Goal: Transaction & Acquisition: Download file/media

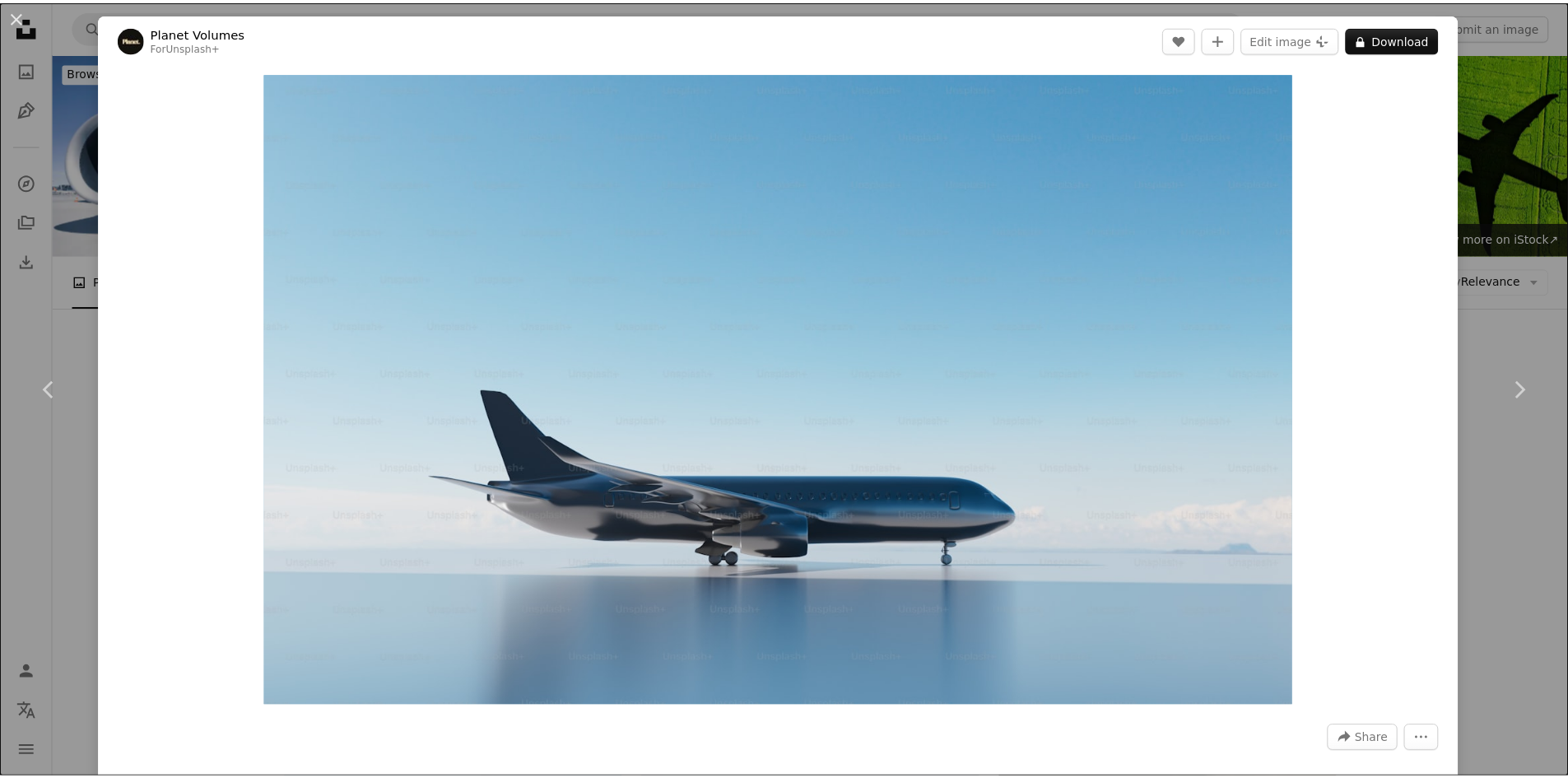
scroll to position [988, 0]
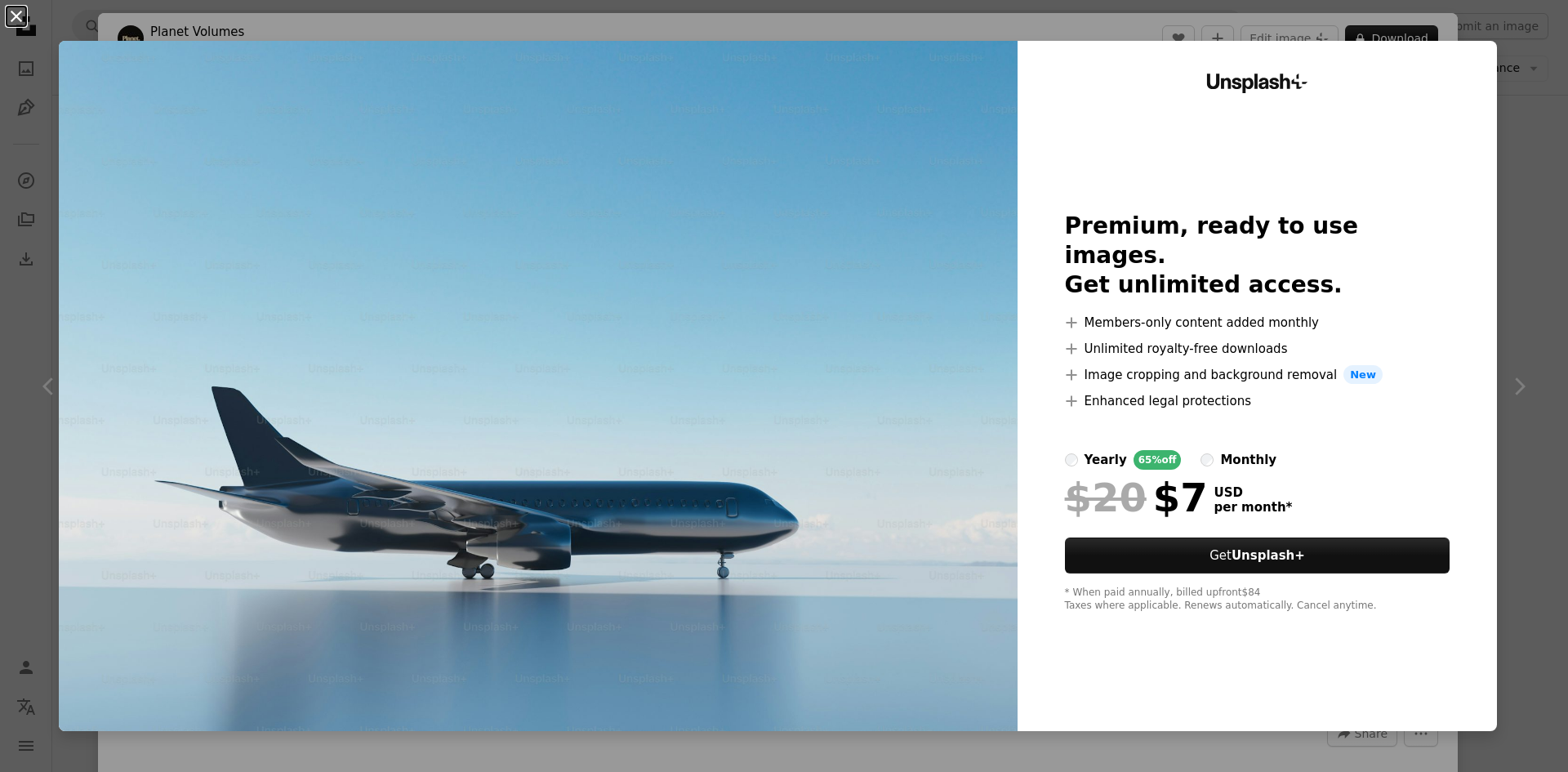
click at [20, 26] on button "An X shape" at bounding box center [17, 17] width 20 height 20
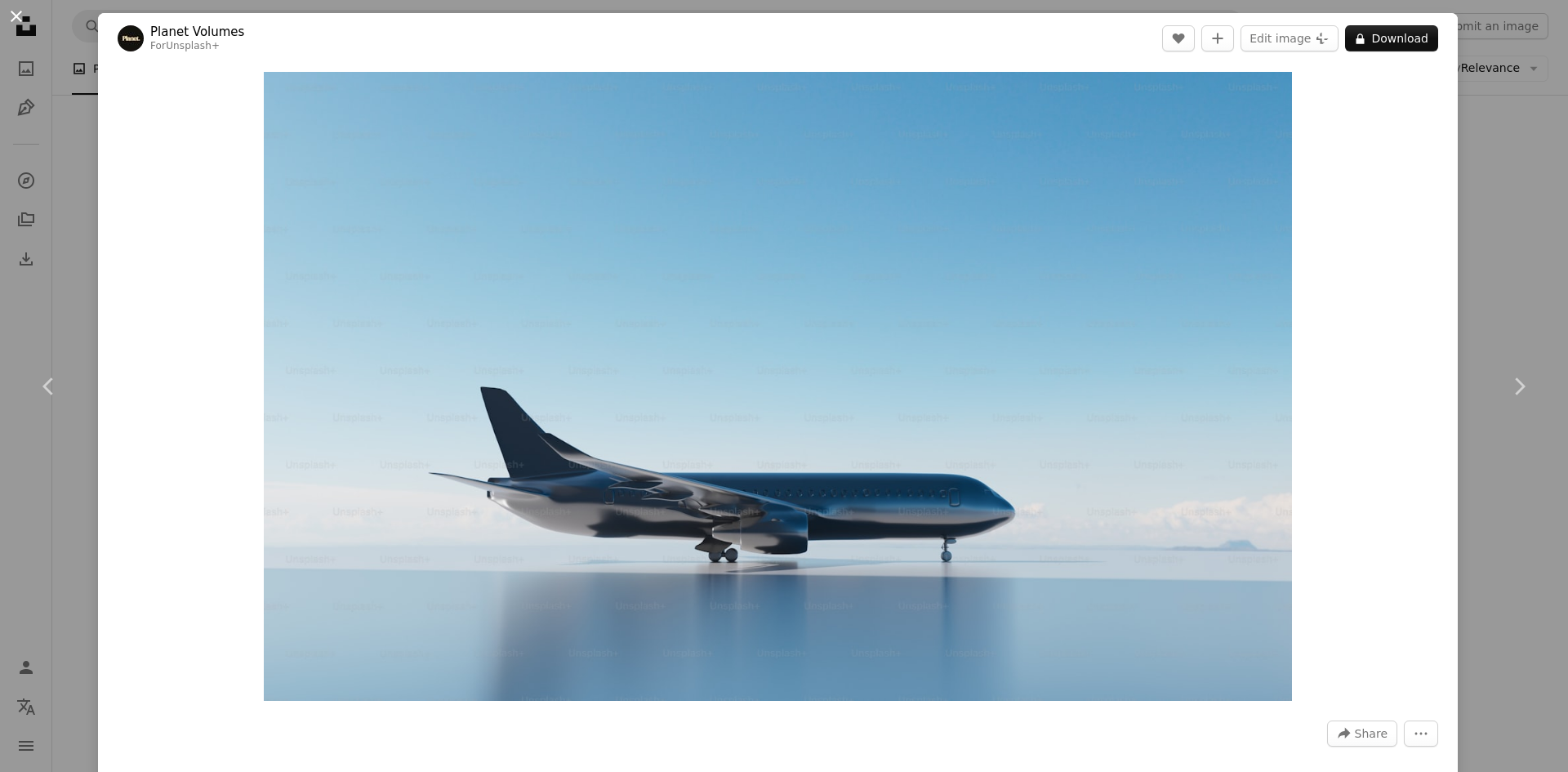
click at [16, 15] on button "An X shape" at bounding box center [17, 17] width 20 height 20
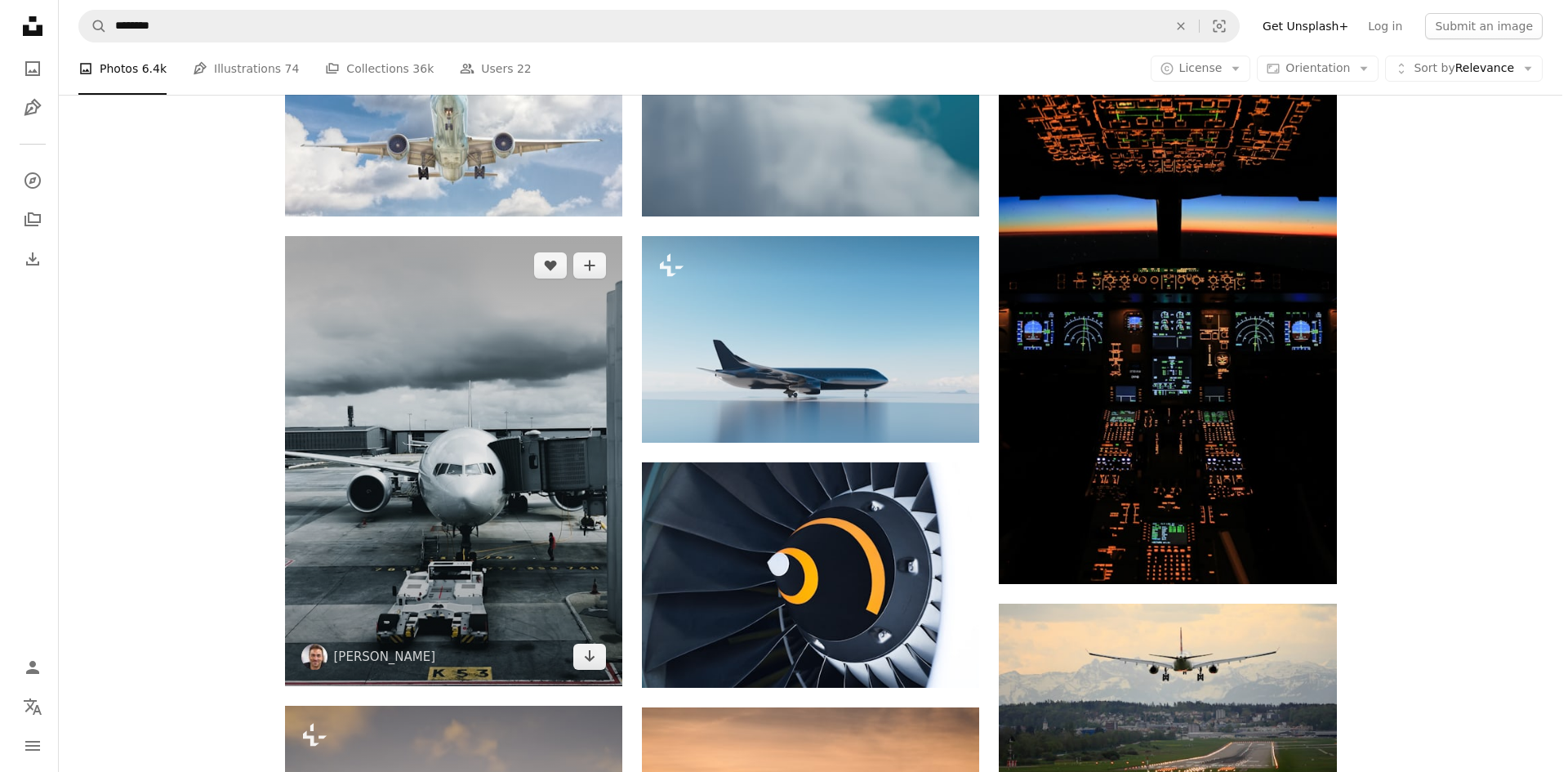
scroll to position [1225, 0]
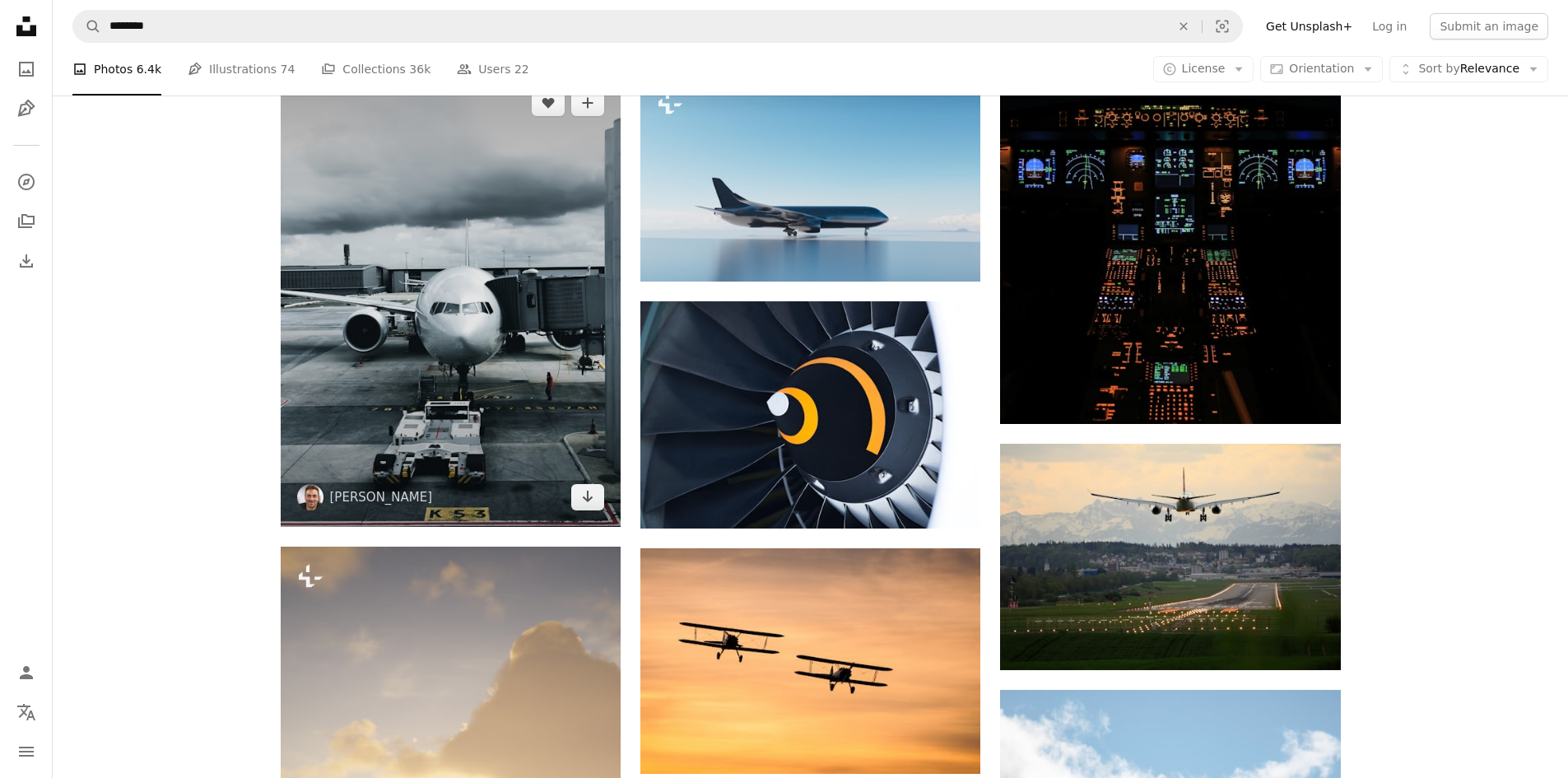
click at [348, 331] on img at bounding box center [451, 300] width 340 height 454
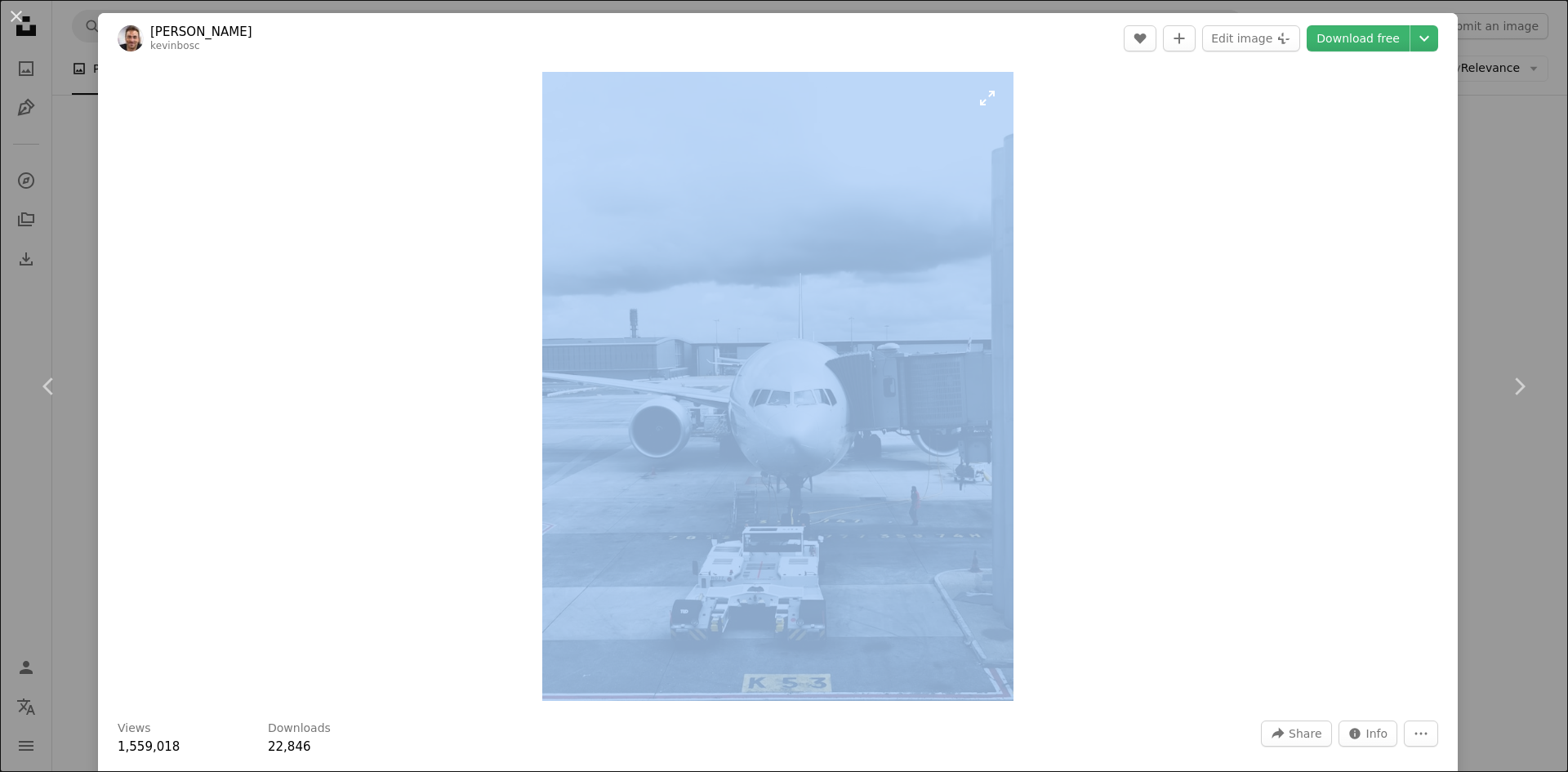
drag, startPoint x: 458, startPoint y: 55, endPoint x: 980, endPoint y: 625, distance: 772.9
click at [980, 625] on div "[PERSON_NAME] kevinbosc A heart A plus sign Edit image Plus sign for Unsplash+ …" at bounding box center [777, 495] width 1360 height 964
click at [1059, 520] on div "Zoom in" at bounding box center [777, 387] width 1360 height 646
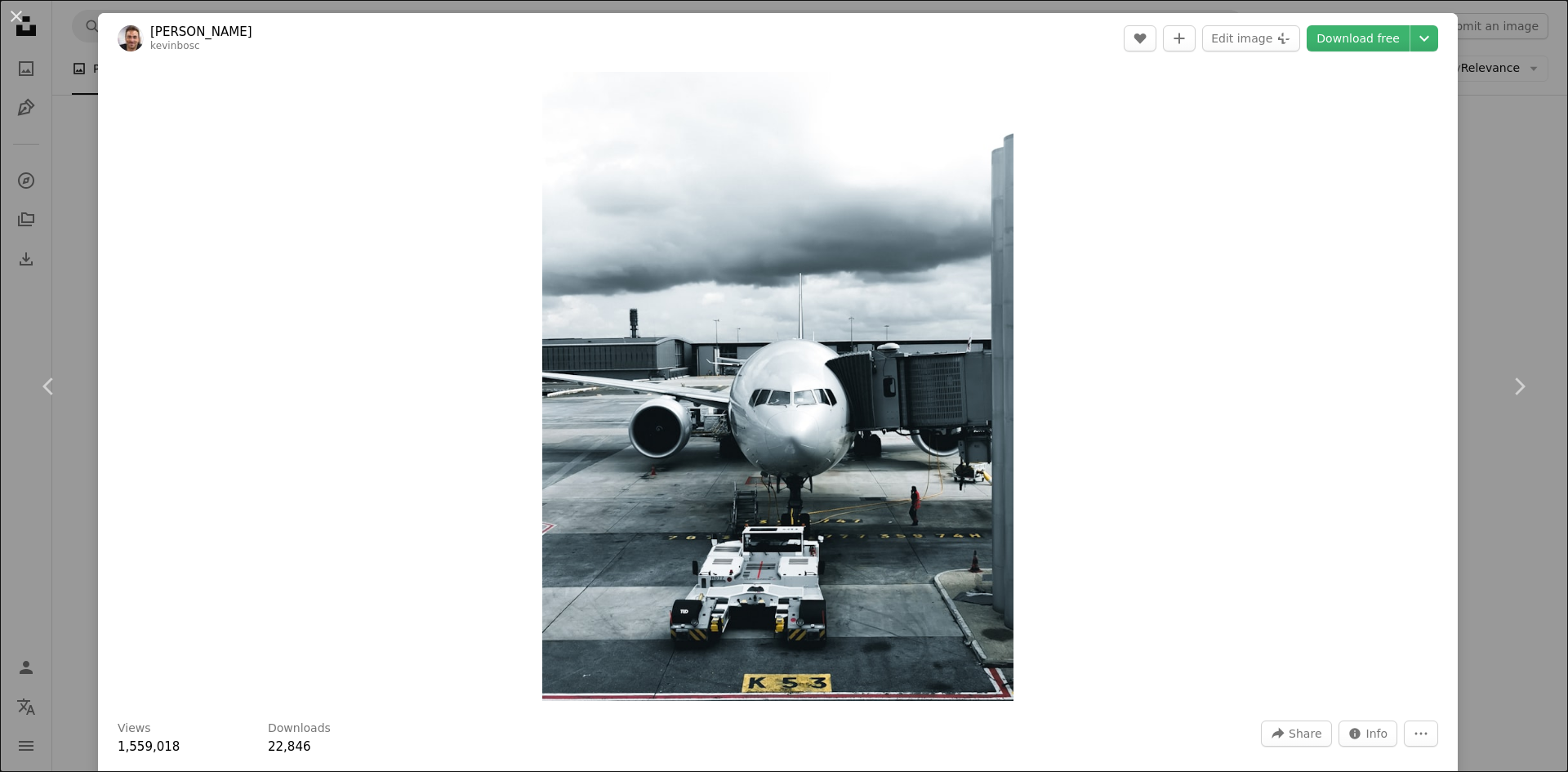
click at [972, 115] on img "Zoom in on this image" at bounding box center [778, 386] width 472 height 629
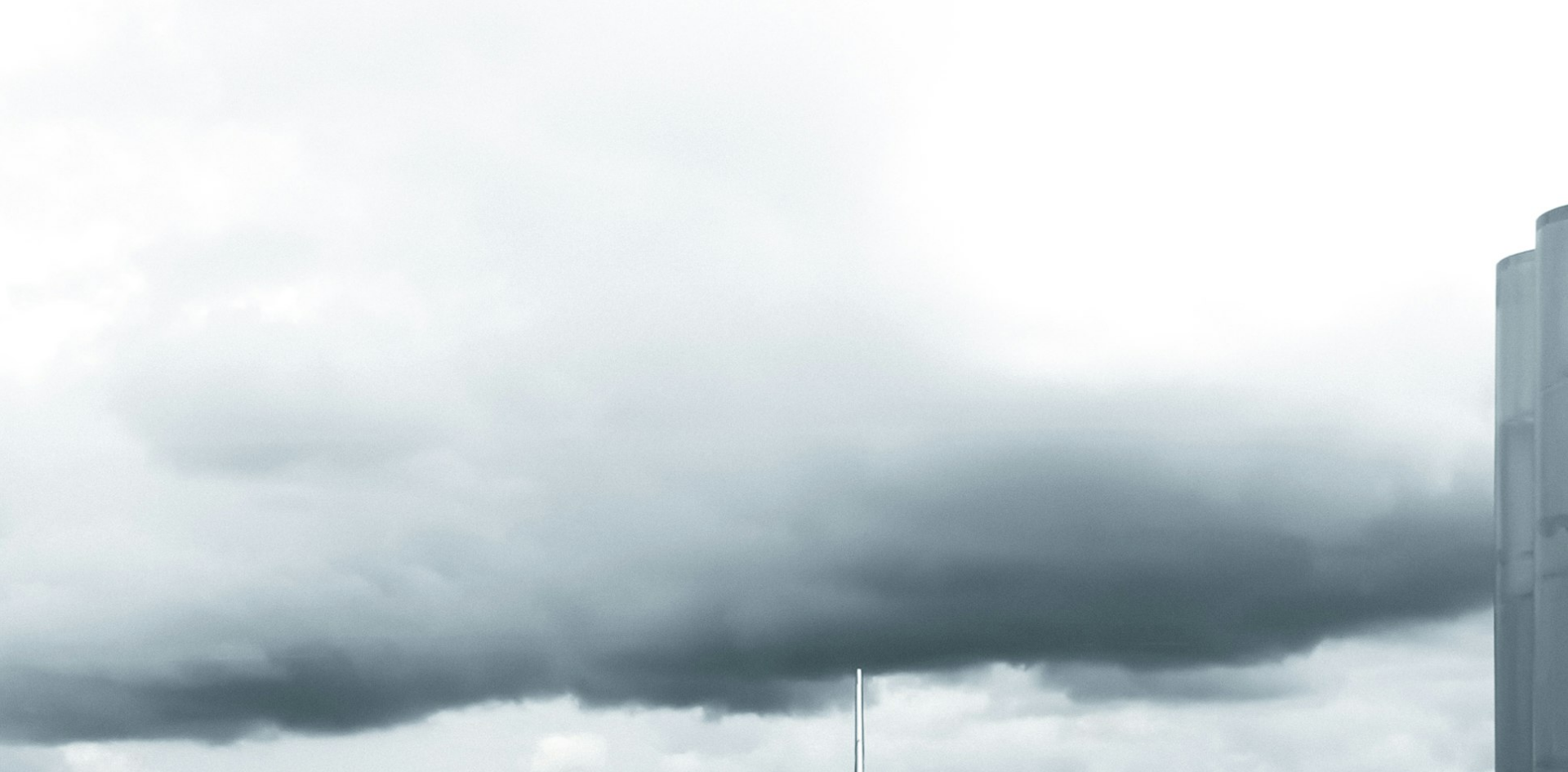
scroll to position [645, 0]
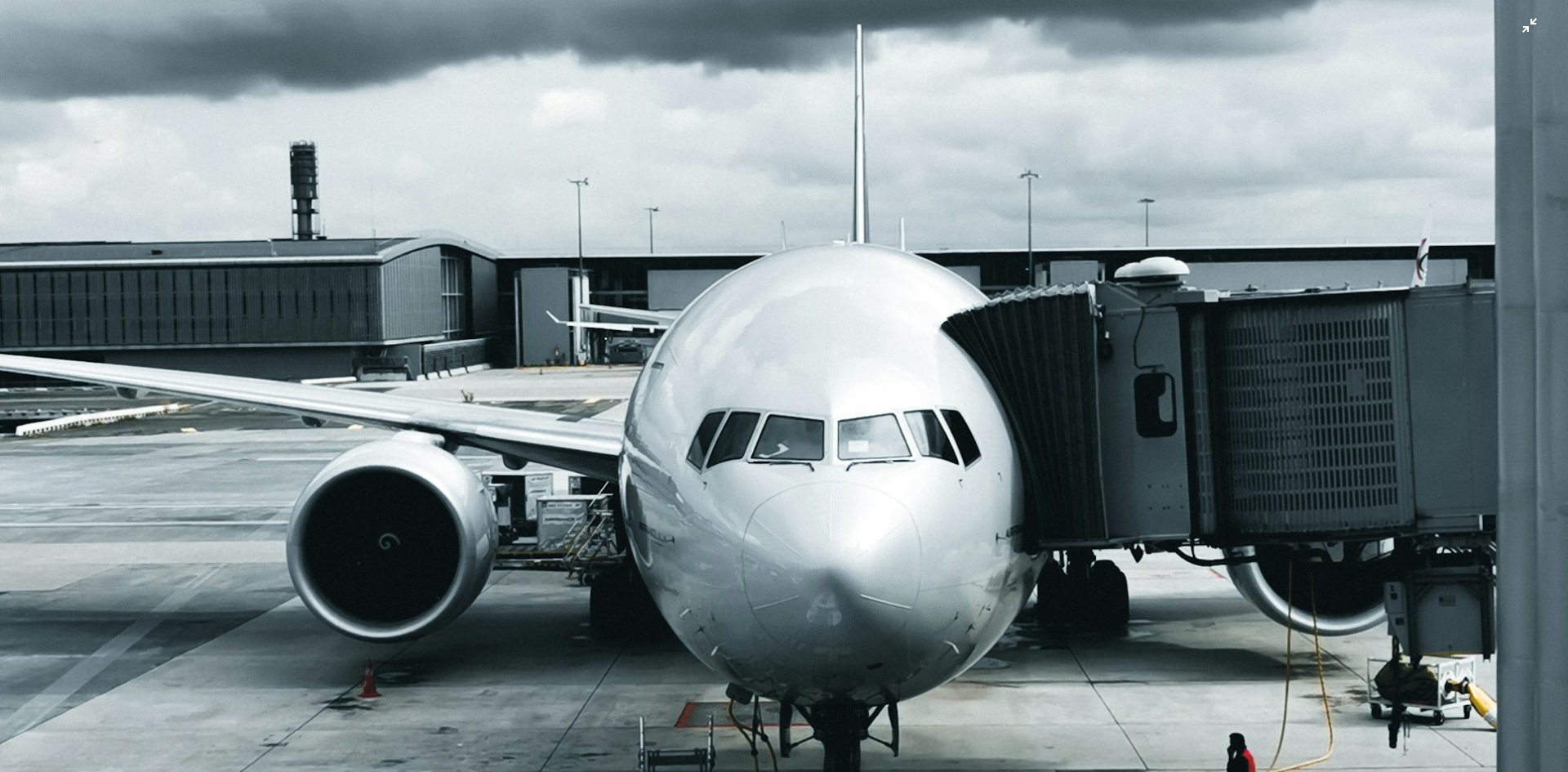
click at [977, 97] on img "Zoom out on this image" at bounding box center [784, 401] width 1570 height 2093
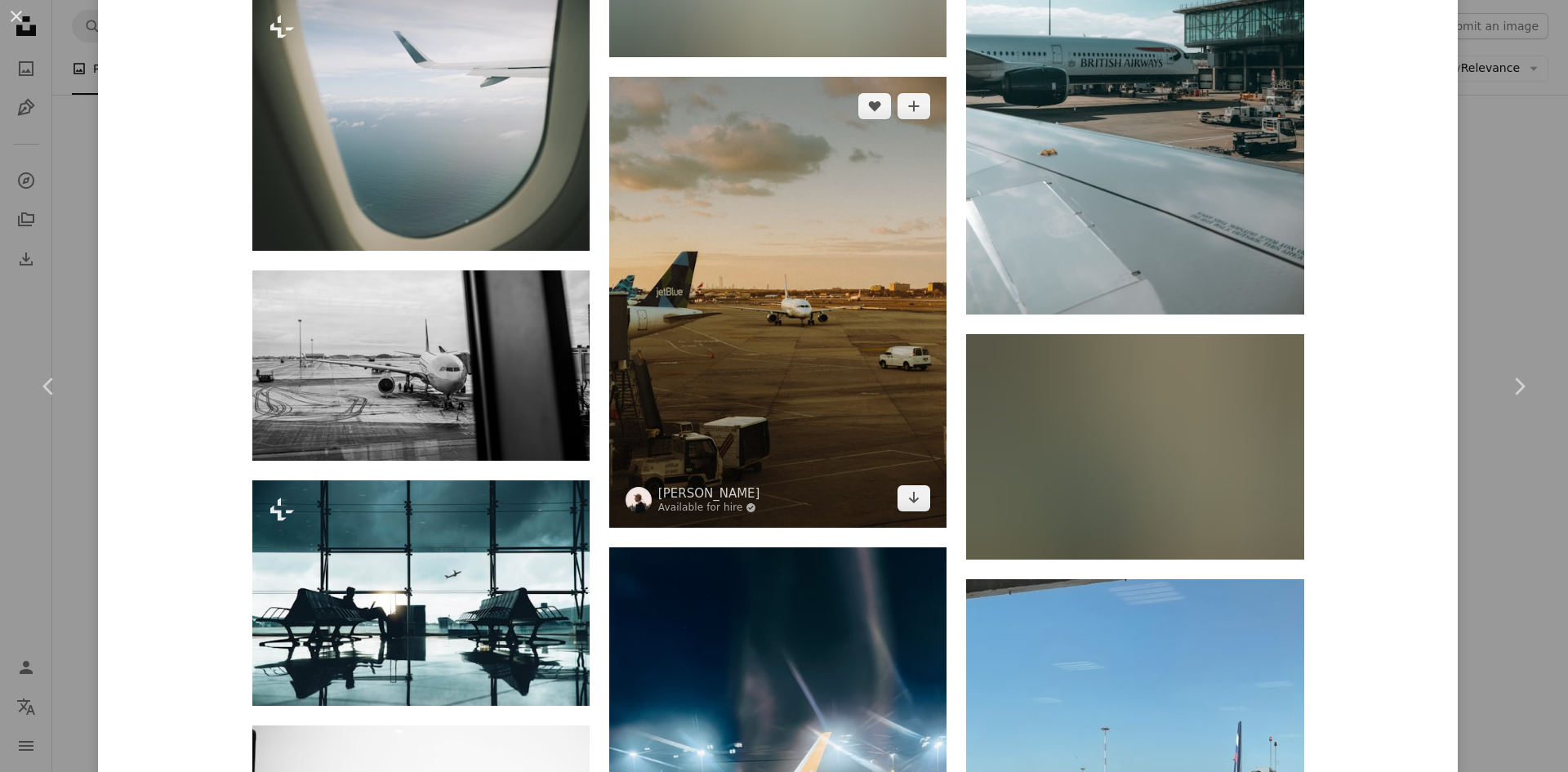
scroll to position [6492, 0]
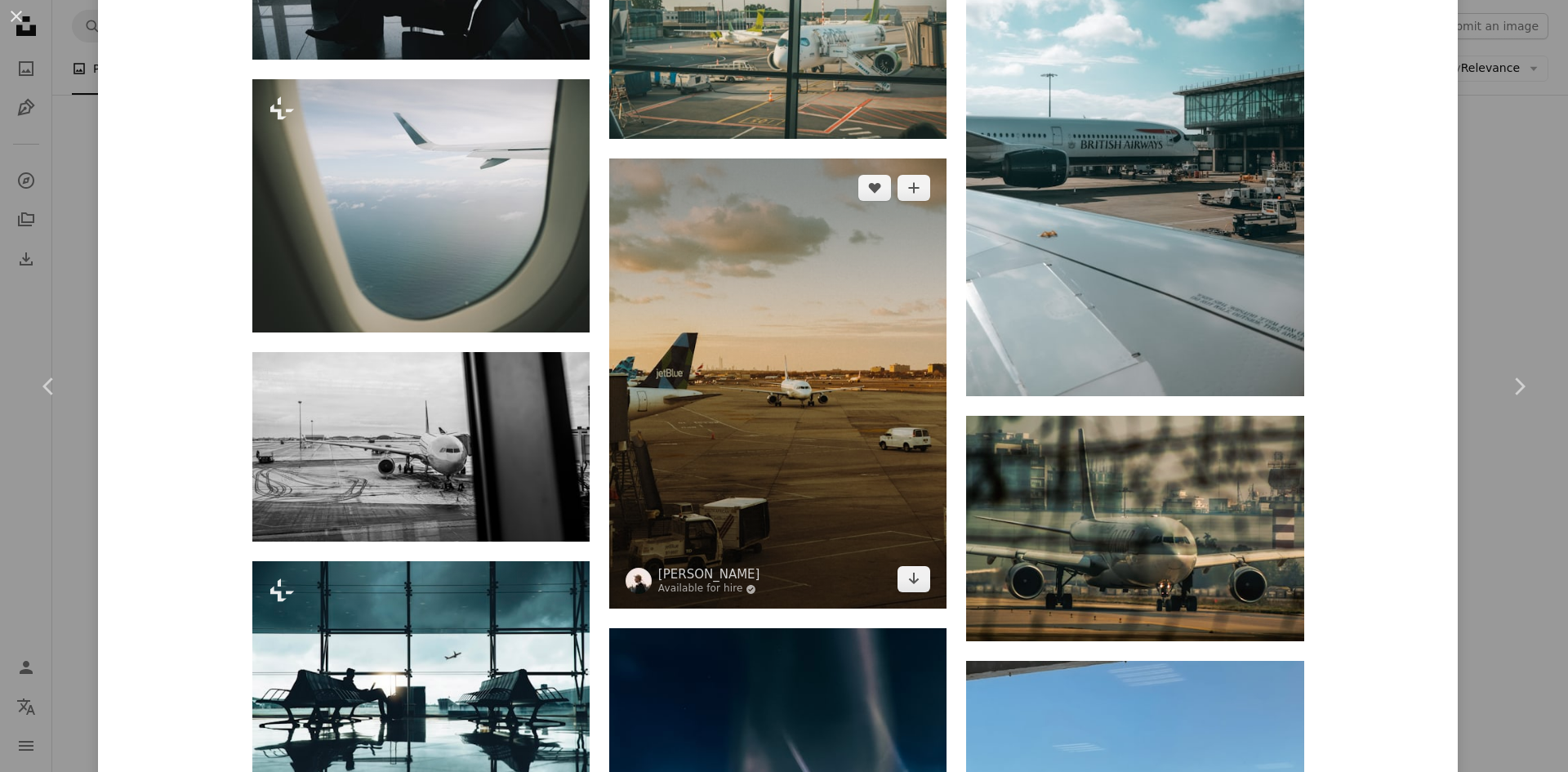
click at [802, 423] on img at bounding box center [778, 383] width 338 height 450
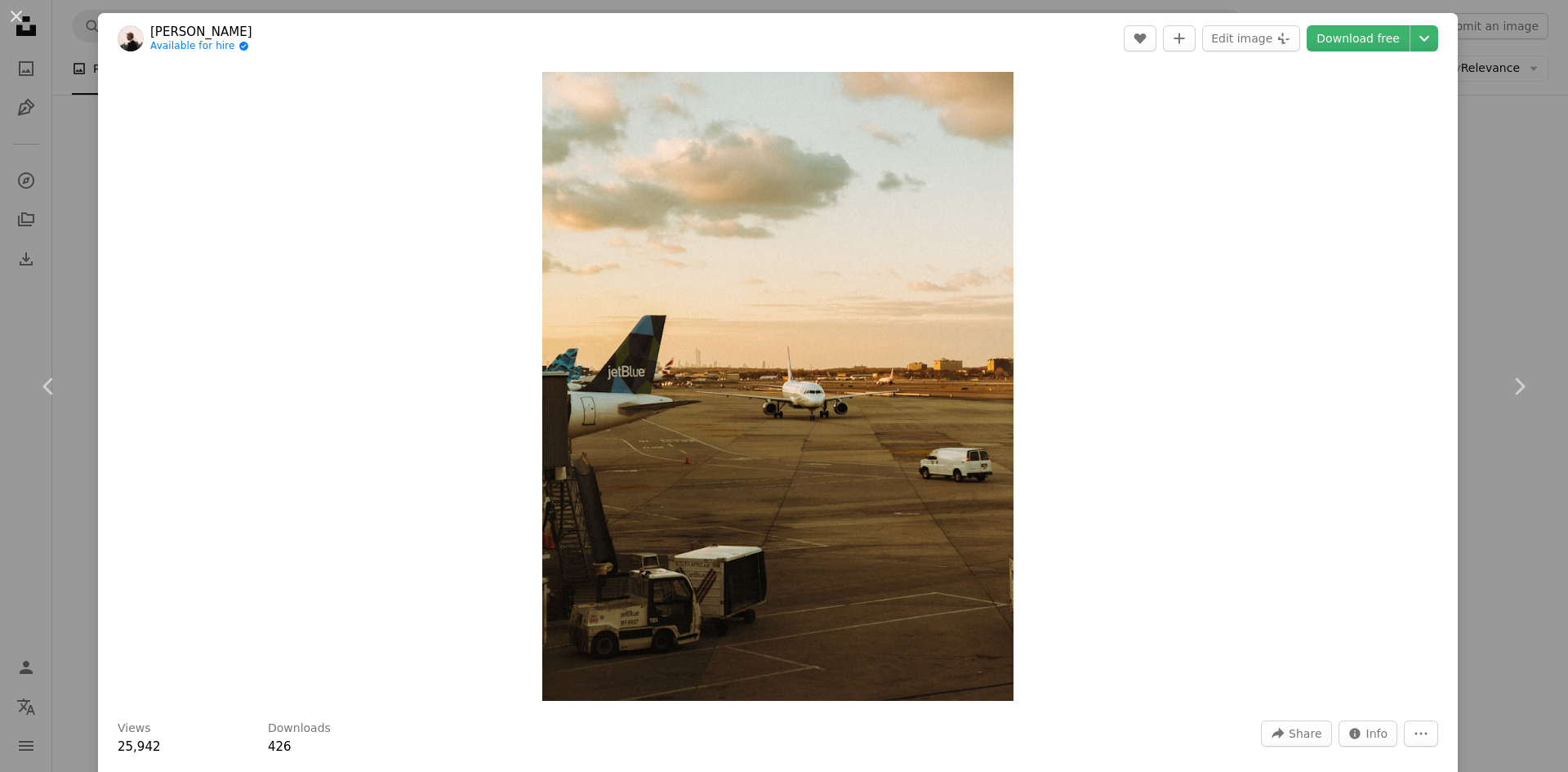
click at [1530, 132] on div "An X shape Chevron left Chevron right [PERSON_NAME] Available for hire A checkm…" at bounding box center [784, 386] width 1568 height 772
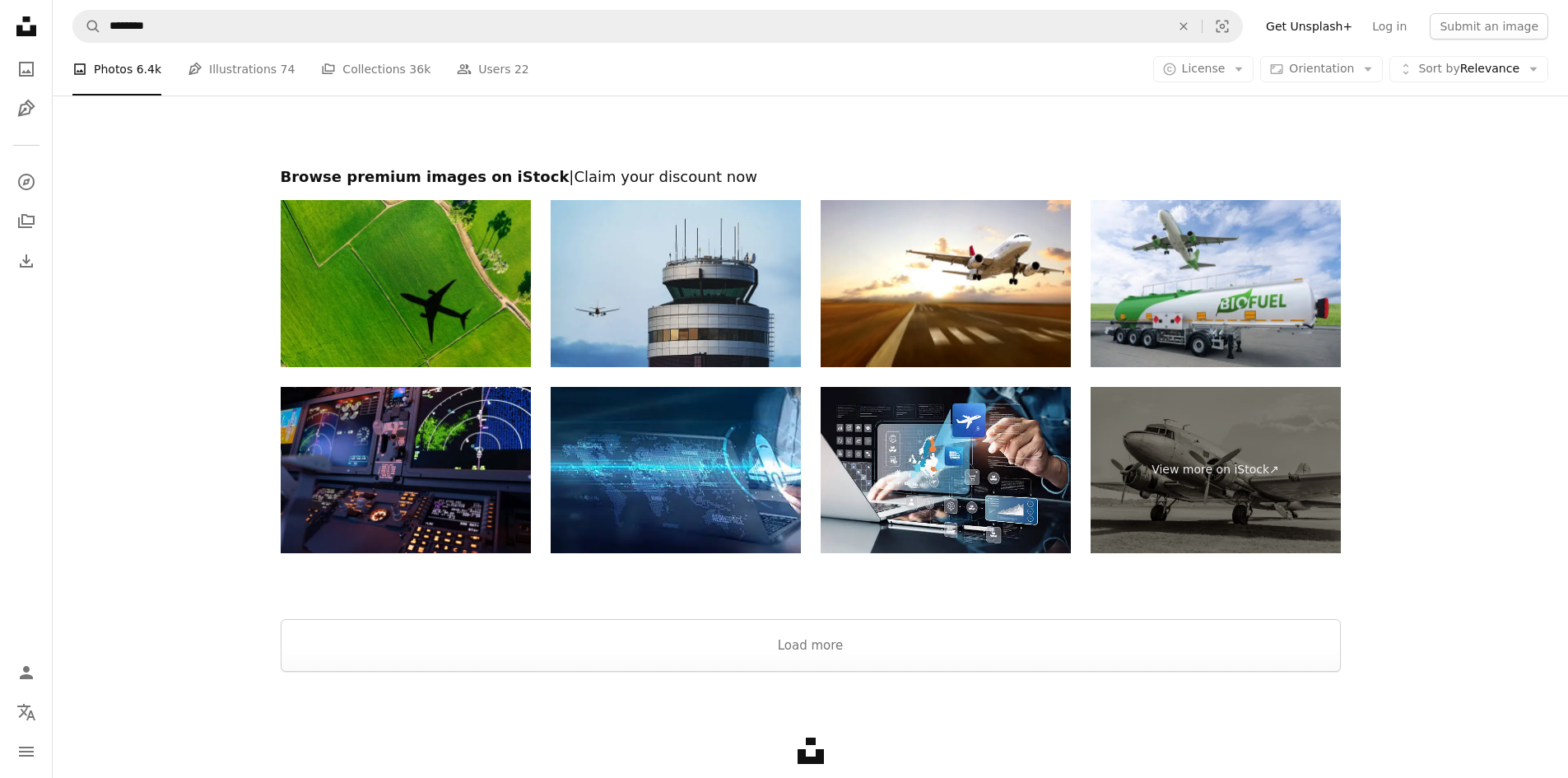
scroll to position [5093, 0]
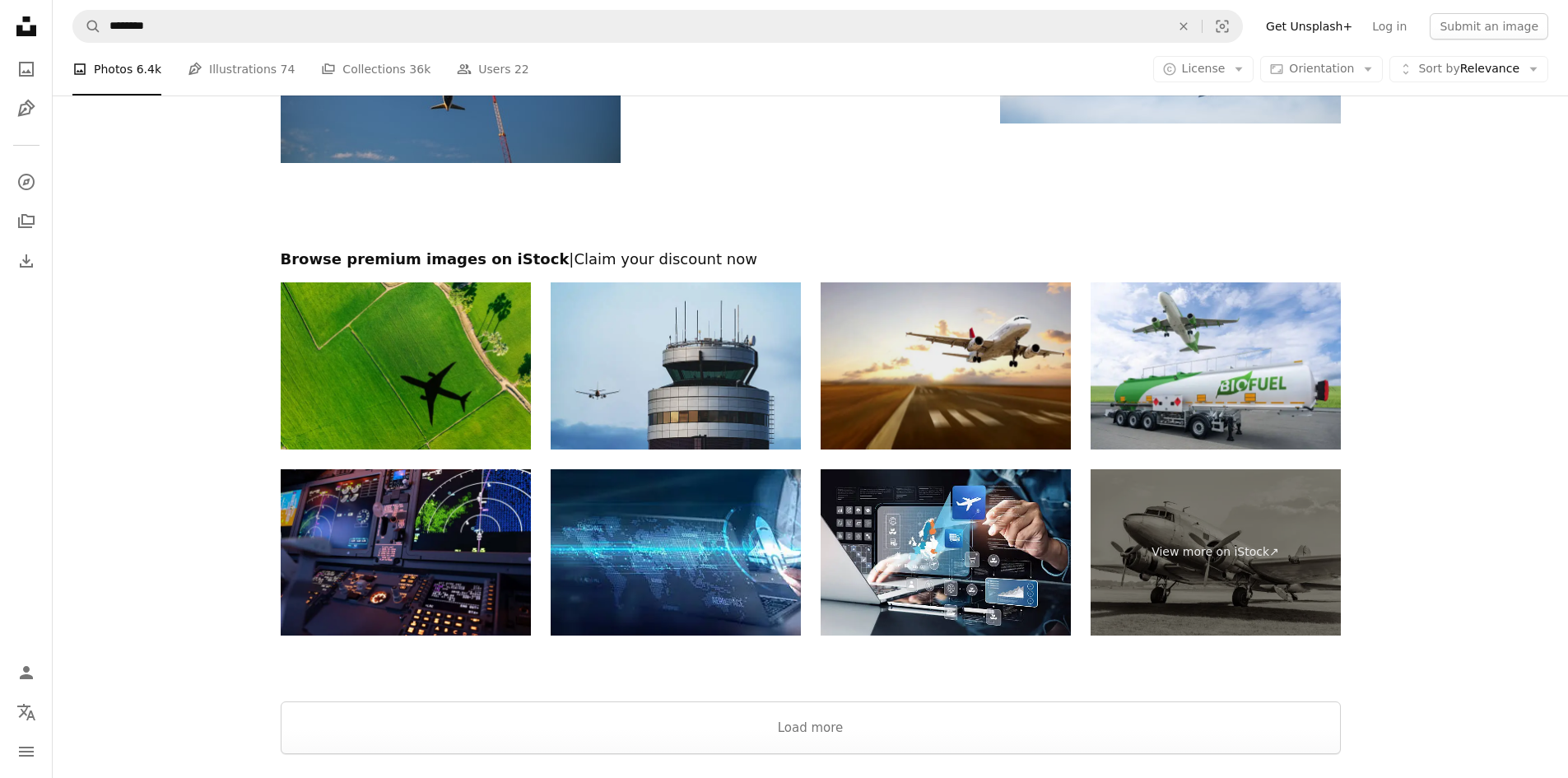
click at [907, 415] on img at bounding box center [945, 366] width 250 height 167
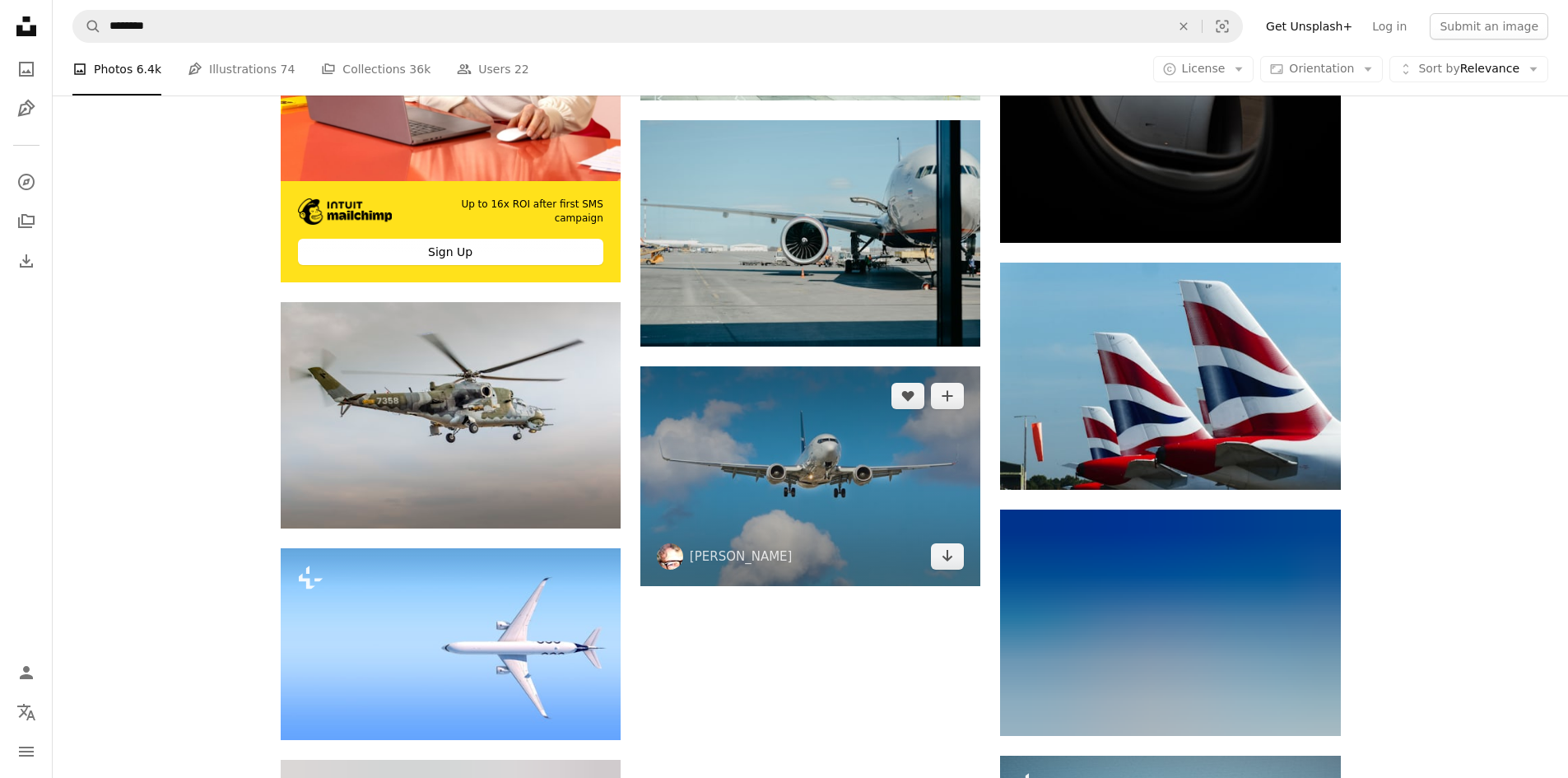
scroll to position [3941, 0]
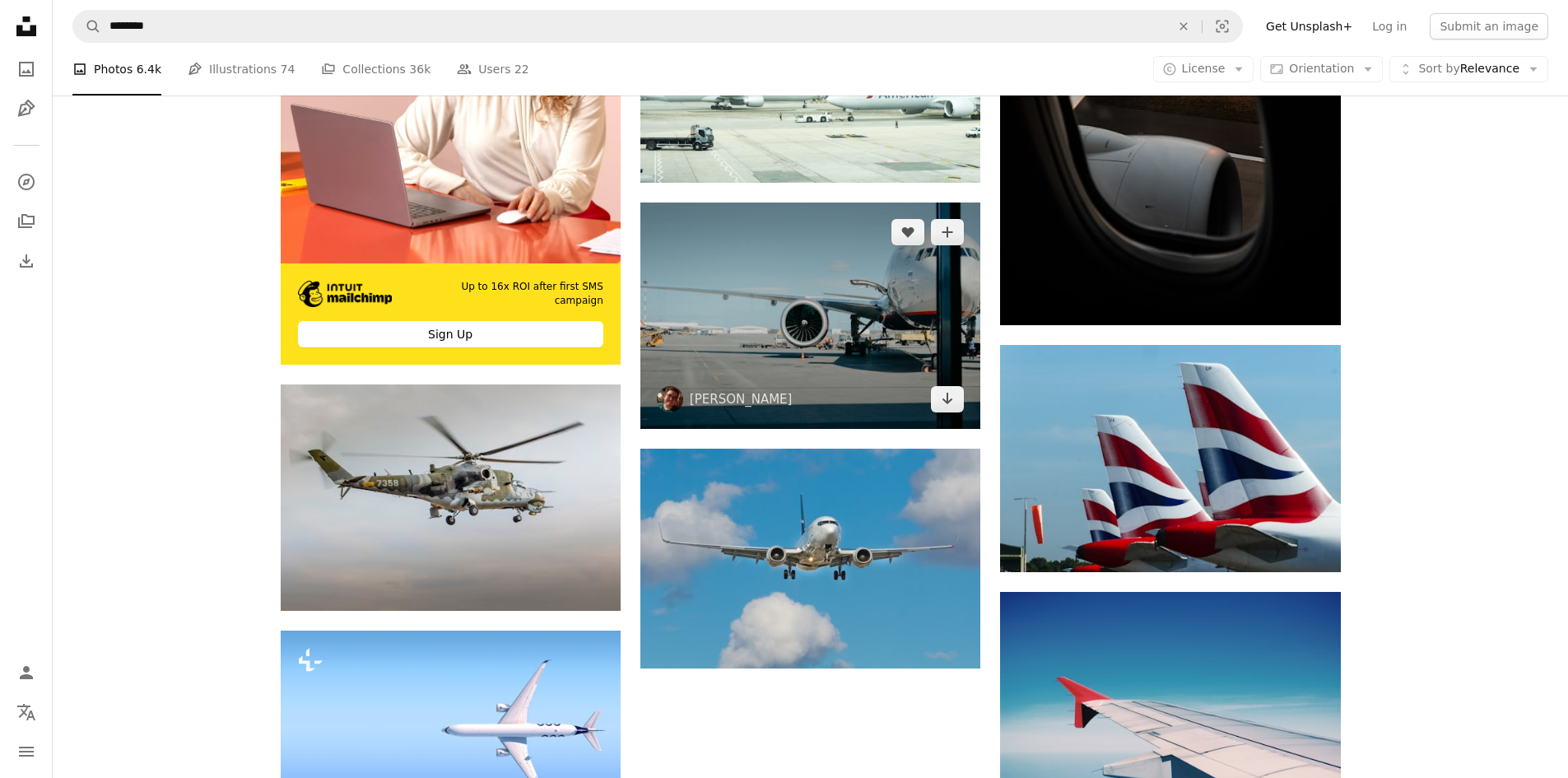
click at [845, 364] on img at bounding box center [811, 314] width 340 height 226
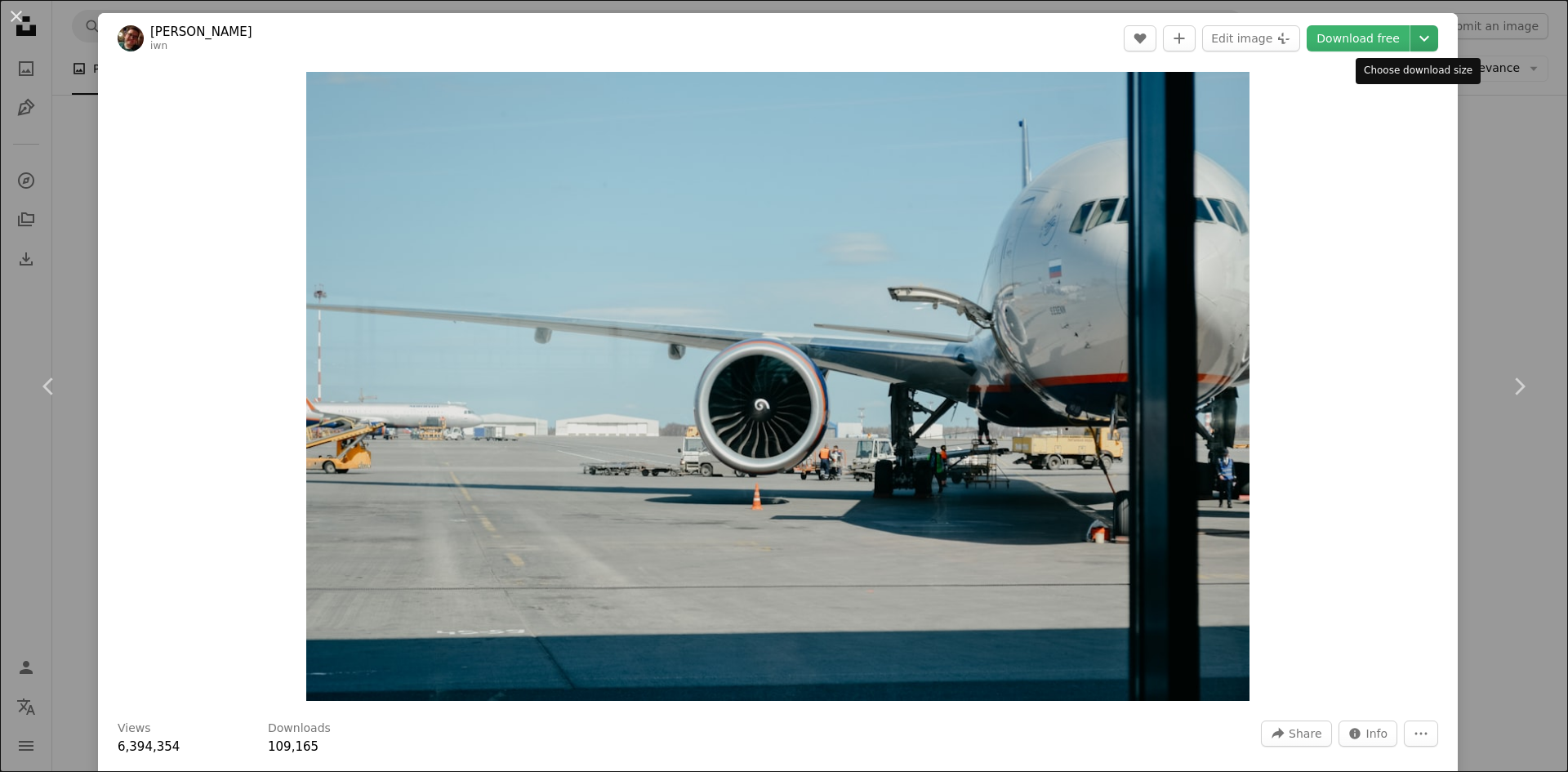
click at [1420, 33] on icon "Chevron down" at bounding box center [1424, 39] width 26 height 20
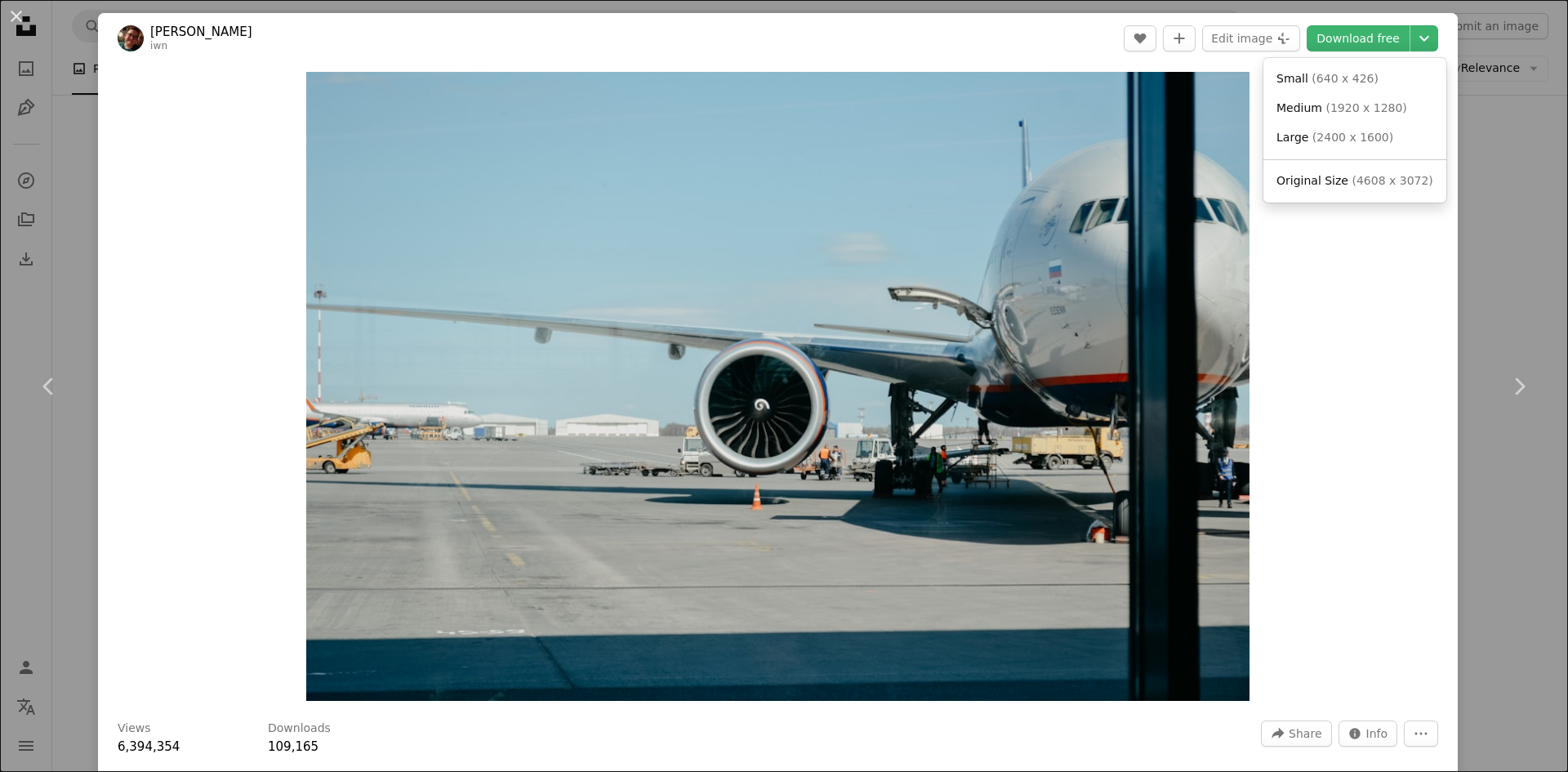
click at [1124, 33] on dialog "An X shape Chevron left Chevron right [PERSON_NAME] iwn A heart A plus sign Edi…" at bounding box center [784, 386] width 1568 height 772
click at [1136, 39] on icon "A heart" at bounding box center [1139, 38] width 13 height 13
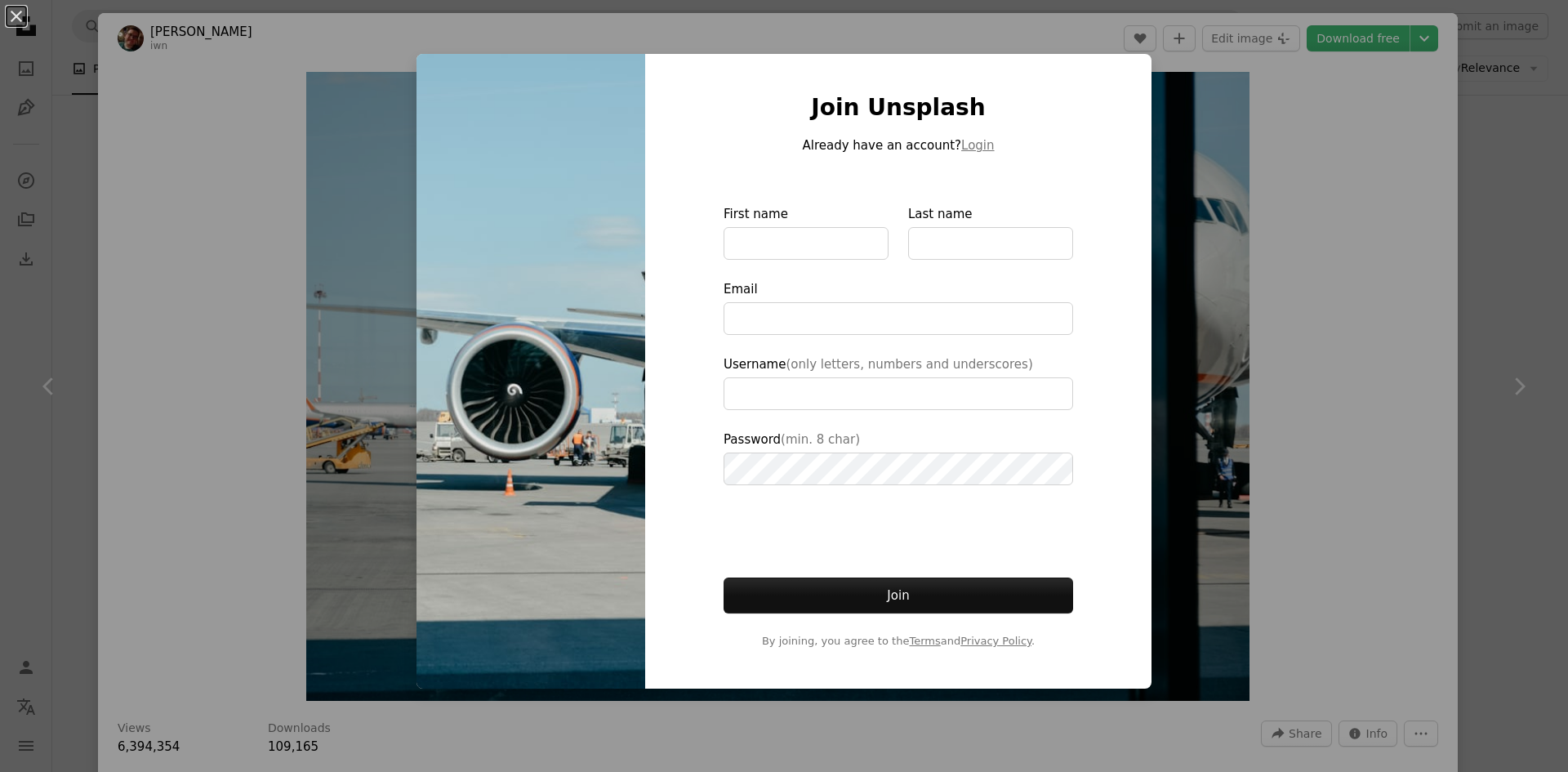
click at [144, 107] on div "An X shape Join Unsplash Already have an account? Login First name Last name Em…" at bounding box center [784, 386] width 1568 height 772
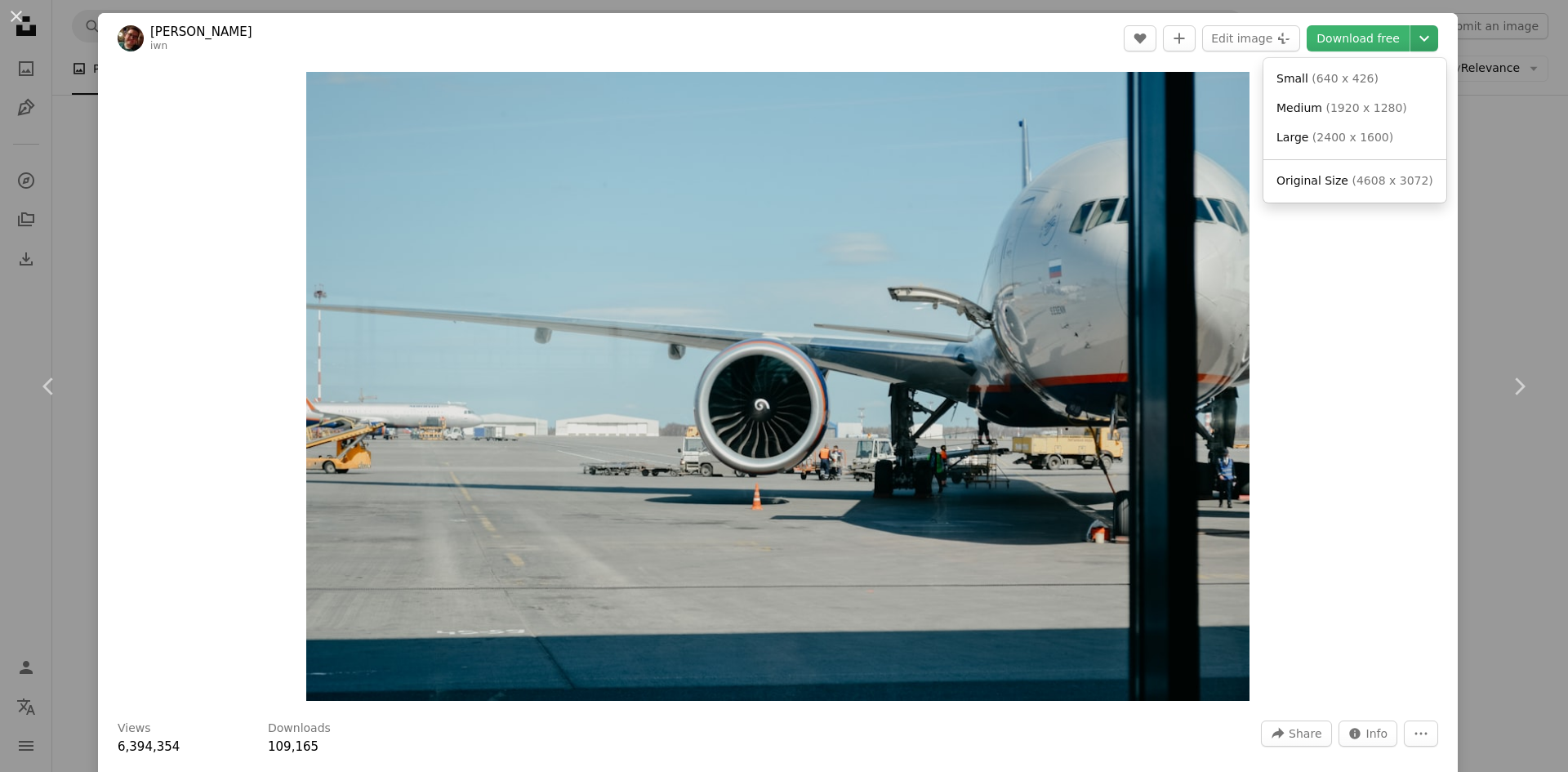
click at [1416, 41] on icon "Chevron down" at bounding box center [1424, 39] width 26 height 20
click at [1503, 187] on dialog "An X shape Chevron left Chevron right [PERSON_NAME] iwn A heart A plus sign Edi…" at bounding box center [784, 386] width 1568 height 772
click at [68, 135] on div "An X shape Chevron left Chevron right [PERSON_NAME] iwn A heart A plus sign Edi…" at bounding box center [784, 386] width 1568 height 772
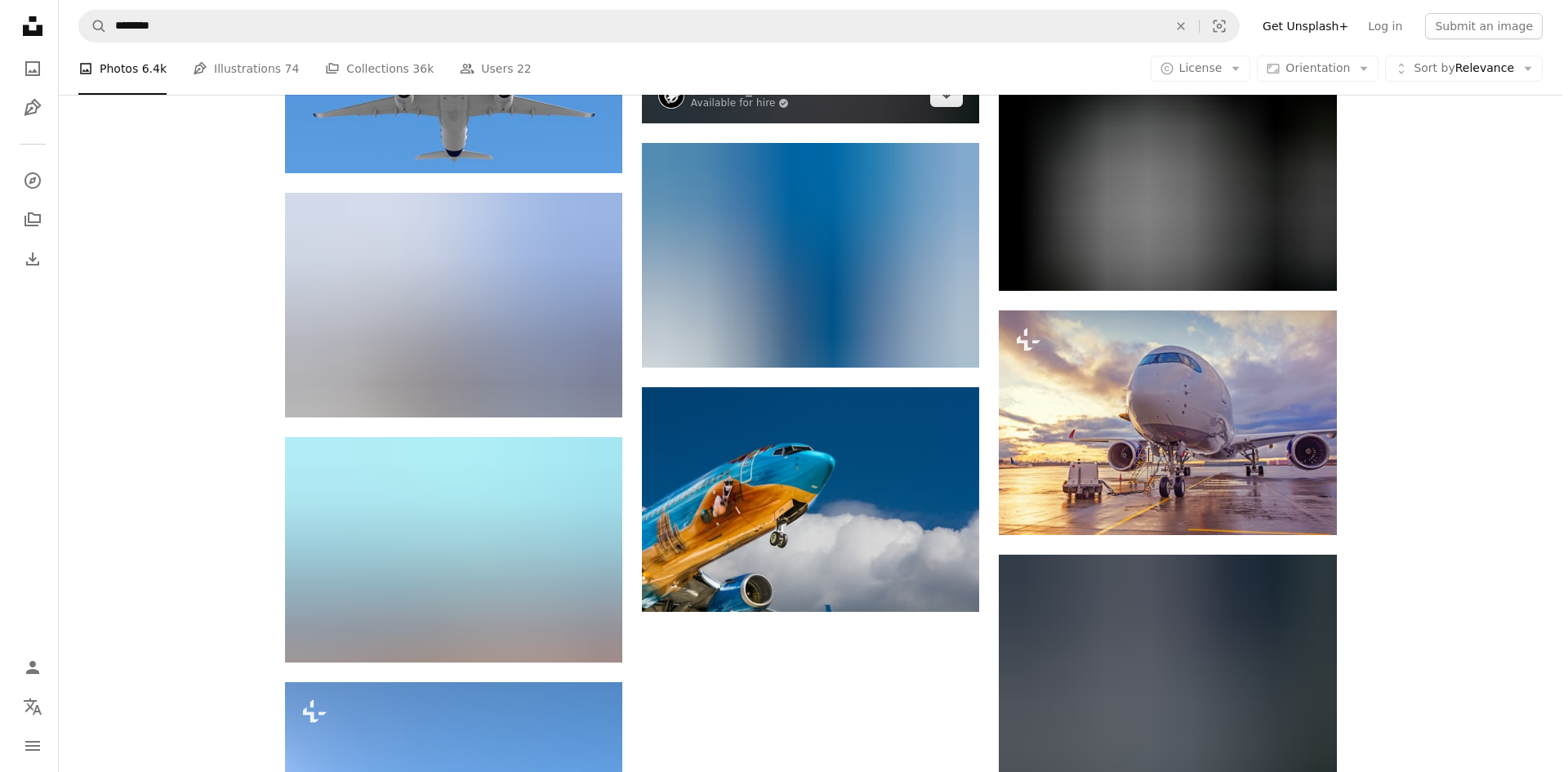
scroll to position [5952, 0]
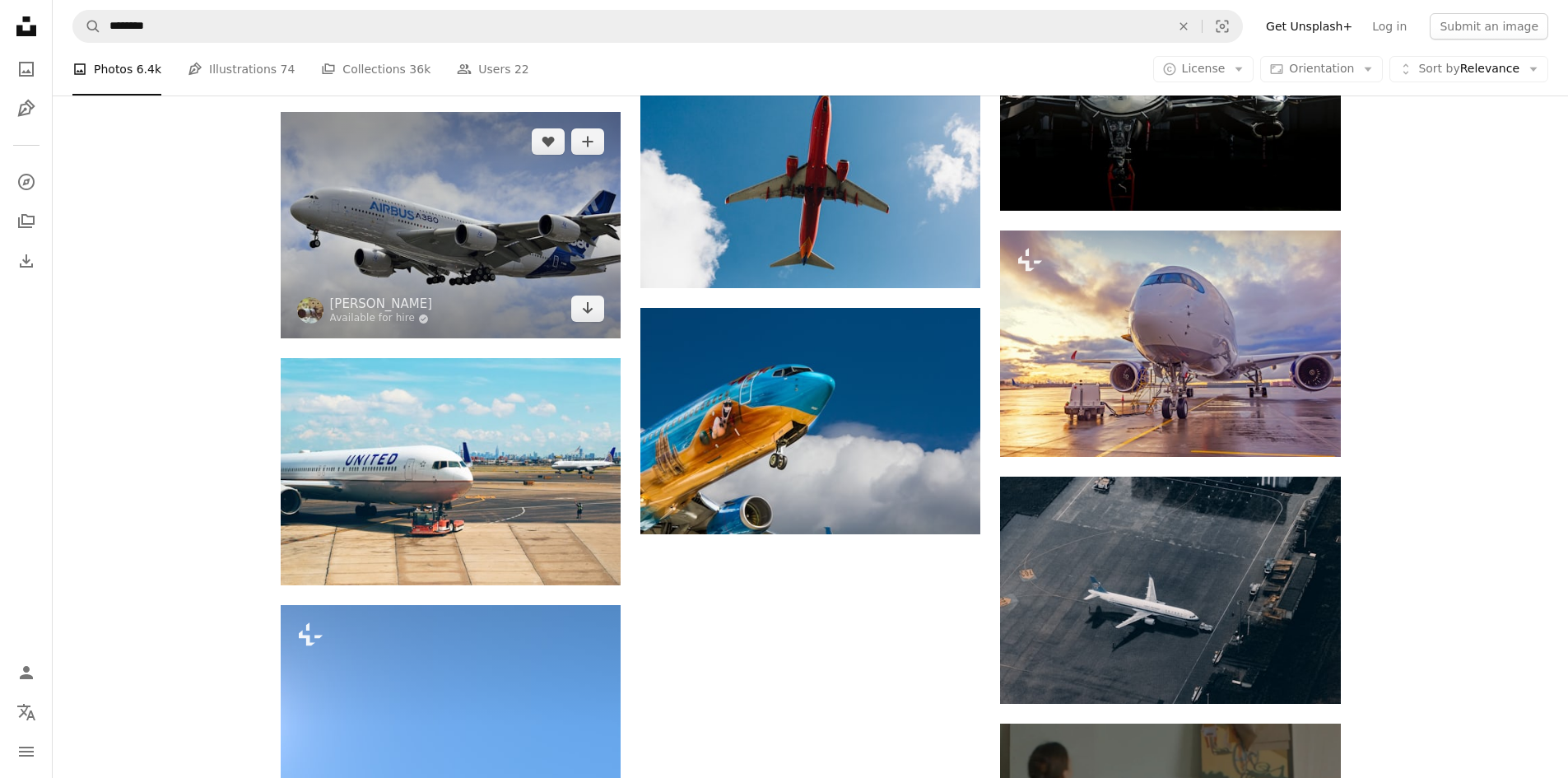
click at [447, 233] on img at bounding box center [451, 225] width 340 height 226
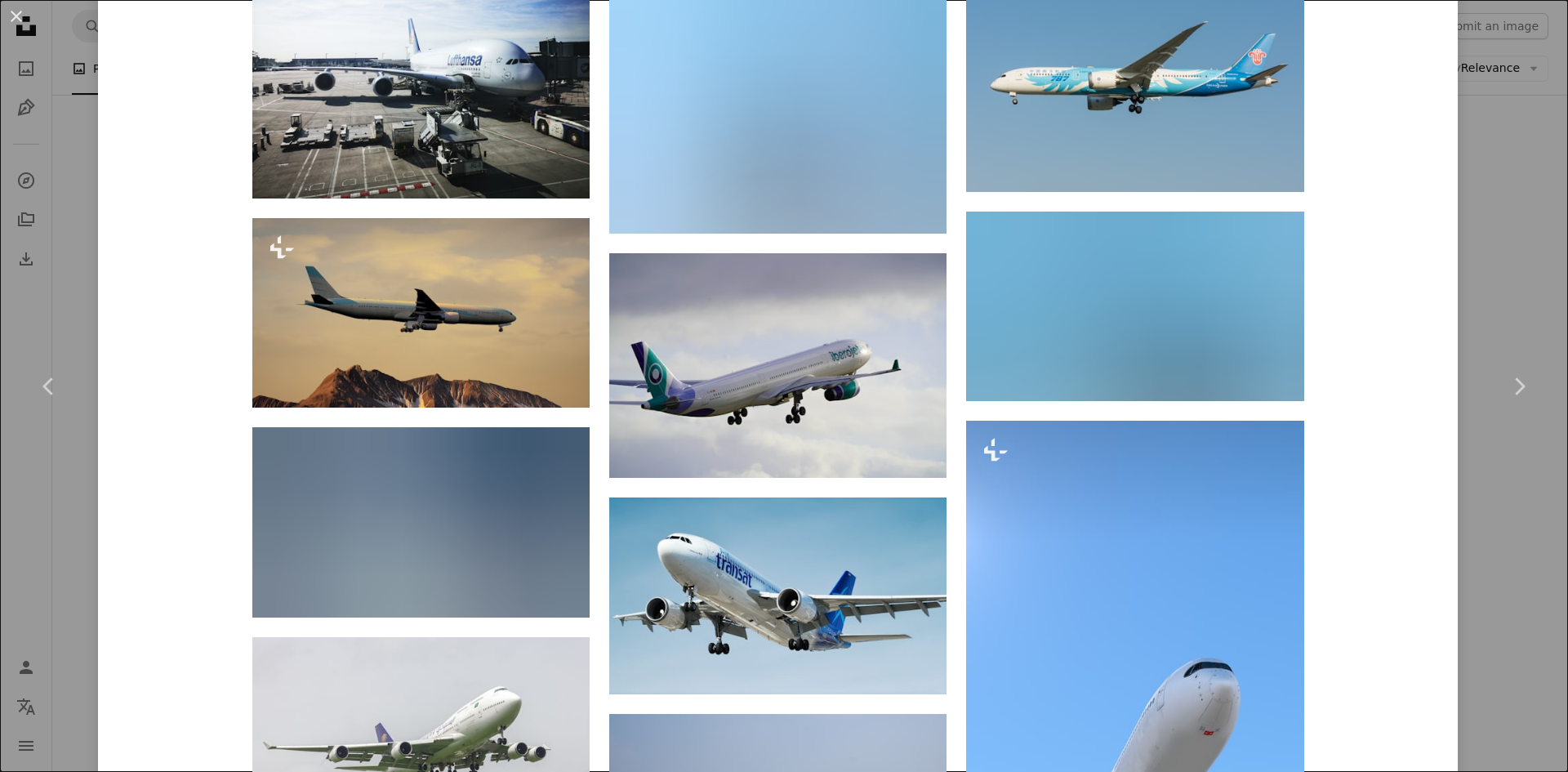
scroll to position [4124, 0]
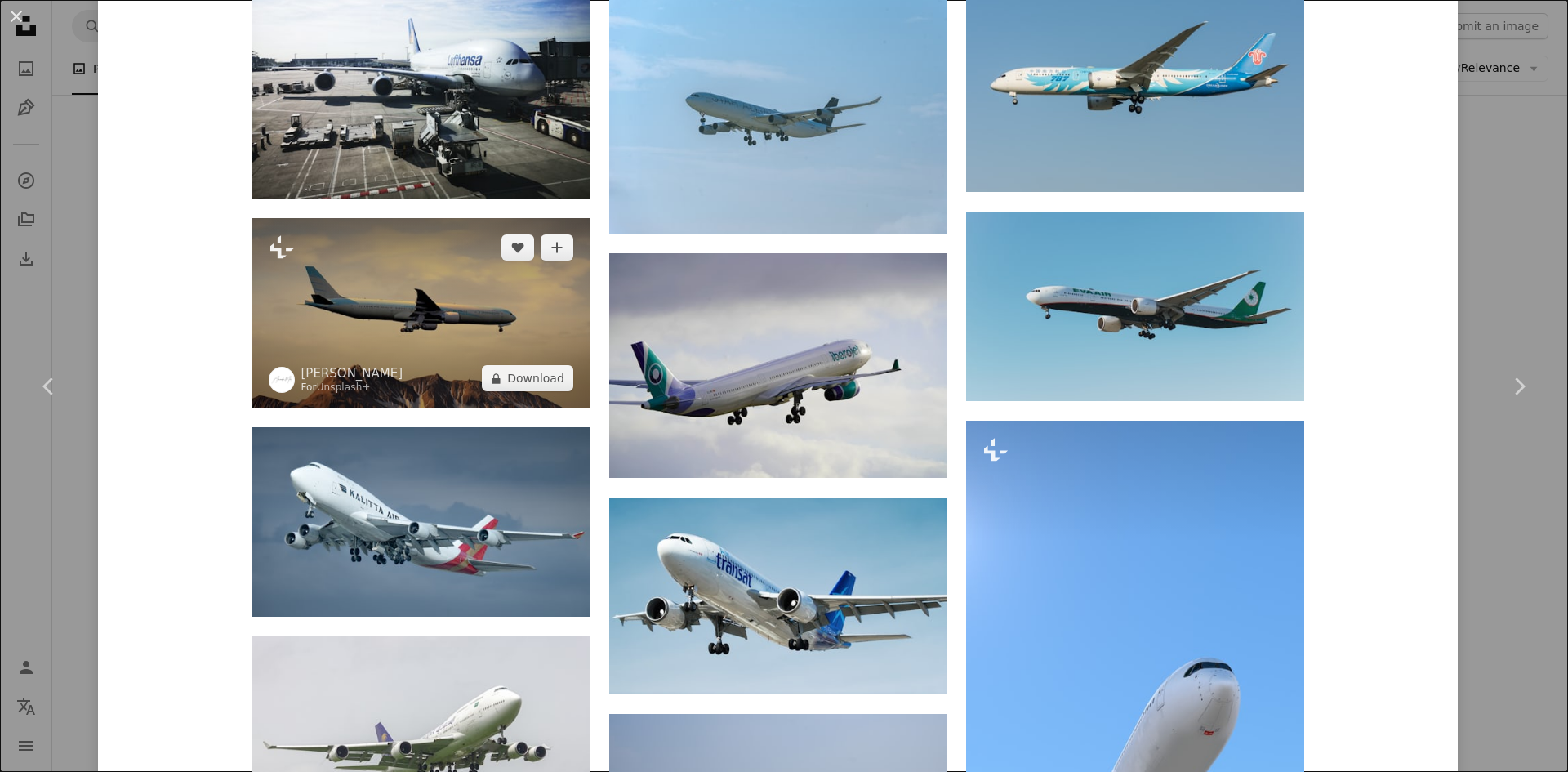
click at [446, 268] on img at bounding box center [422, 313] width 338 height 190
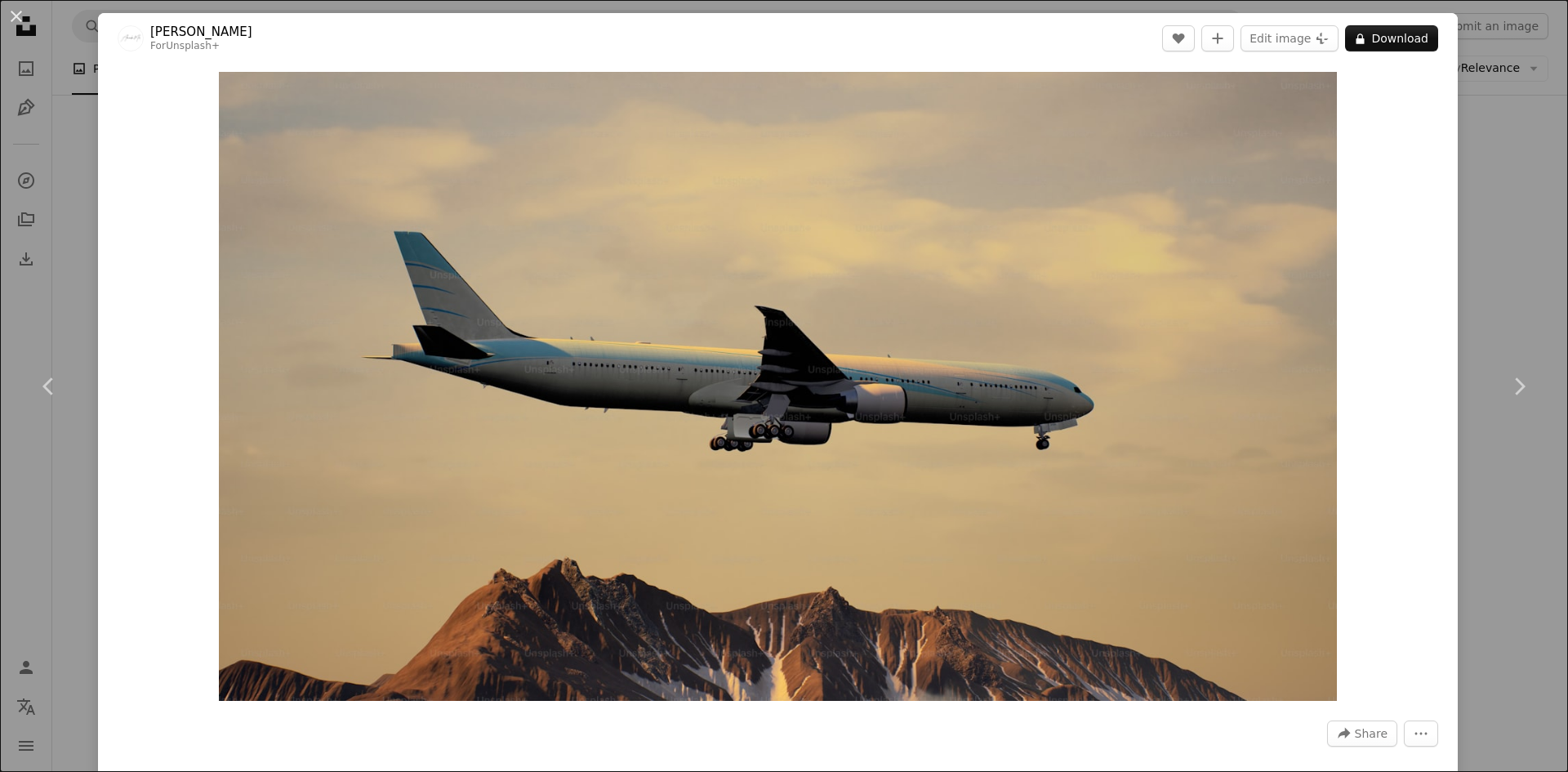
click at [59, 101] on div "An X shape Chevron left Chevron right Alexander Mils For Unsplash+ A heart A pl…" at bounding box center [784, 386] width 1568 height 772
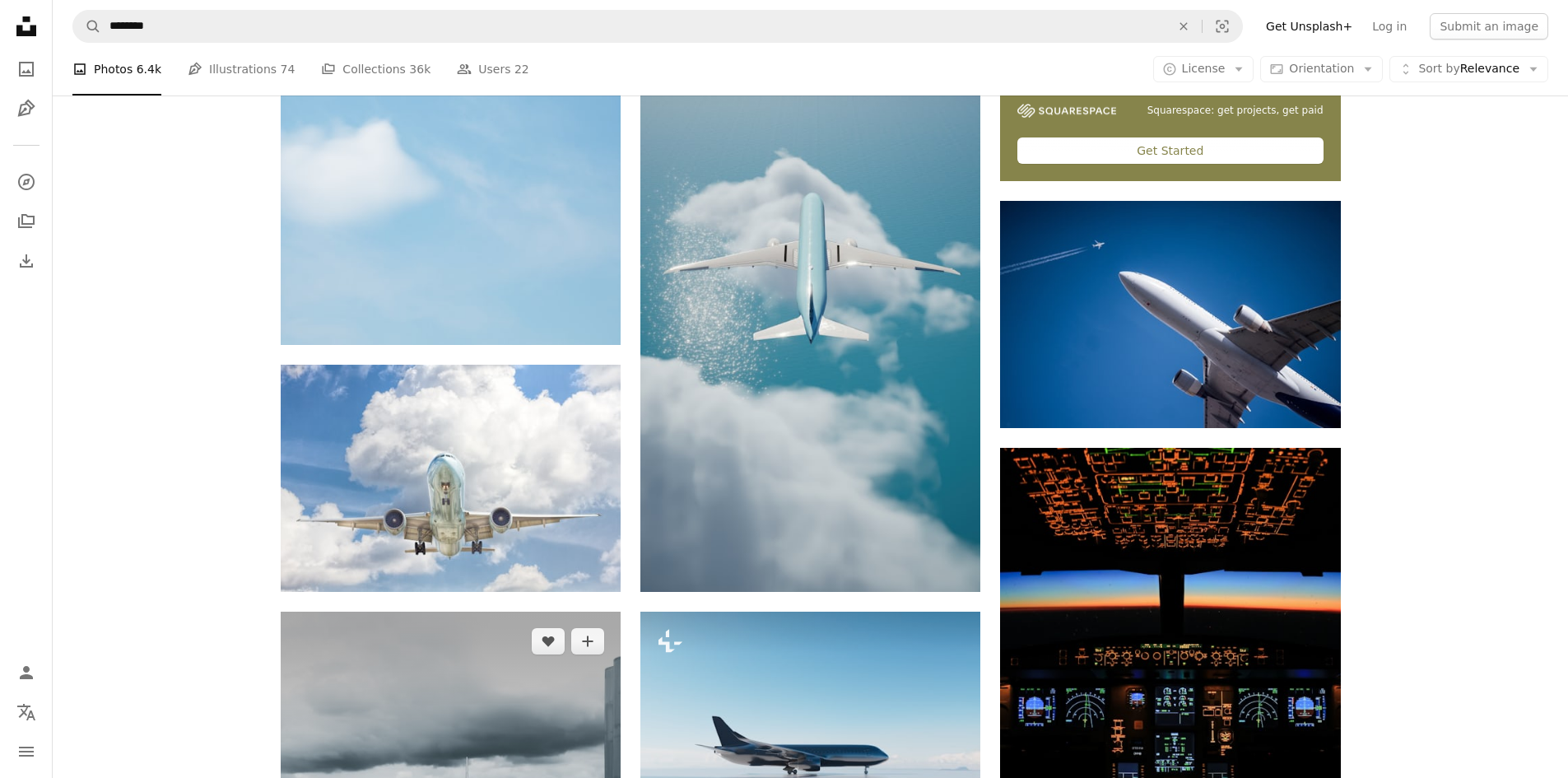
scroll to position [285, 0]
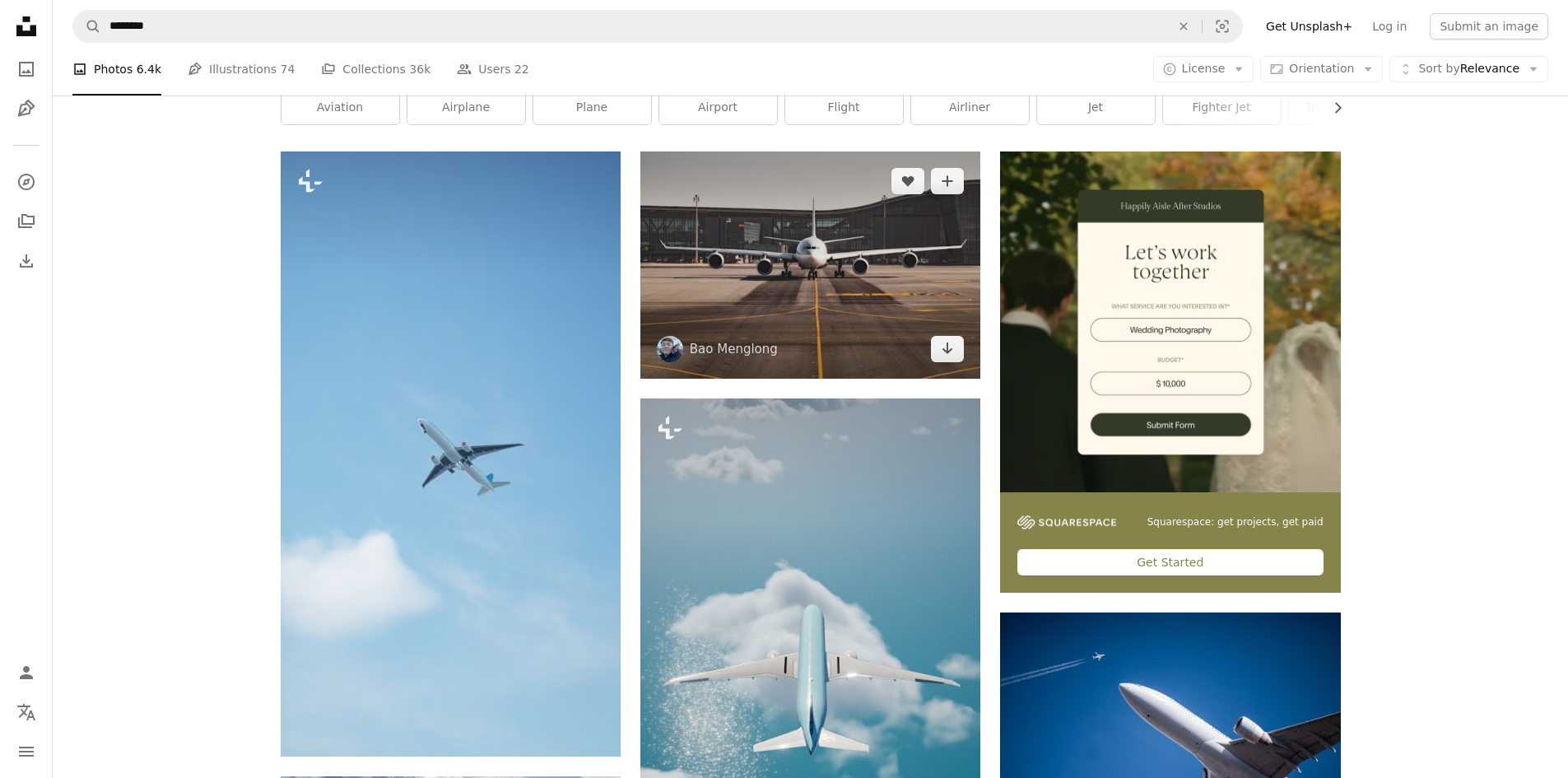
click at [714, 247] on img at bounding box center [811, 265] width 340 height 227
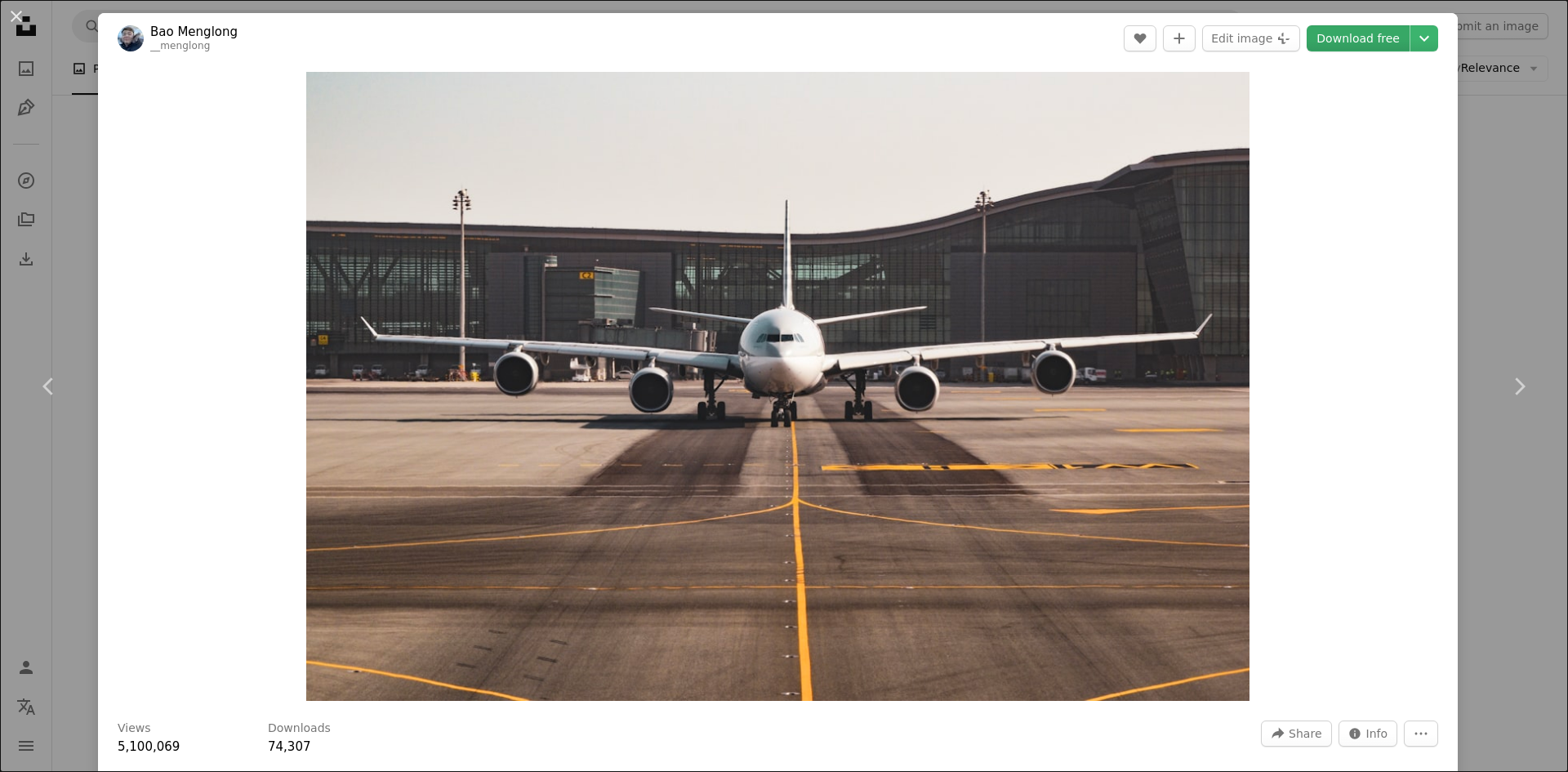
click at [1370, 39] on link "Download free" at bounding box center [1359, 39] width 103 height 26
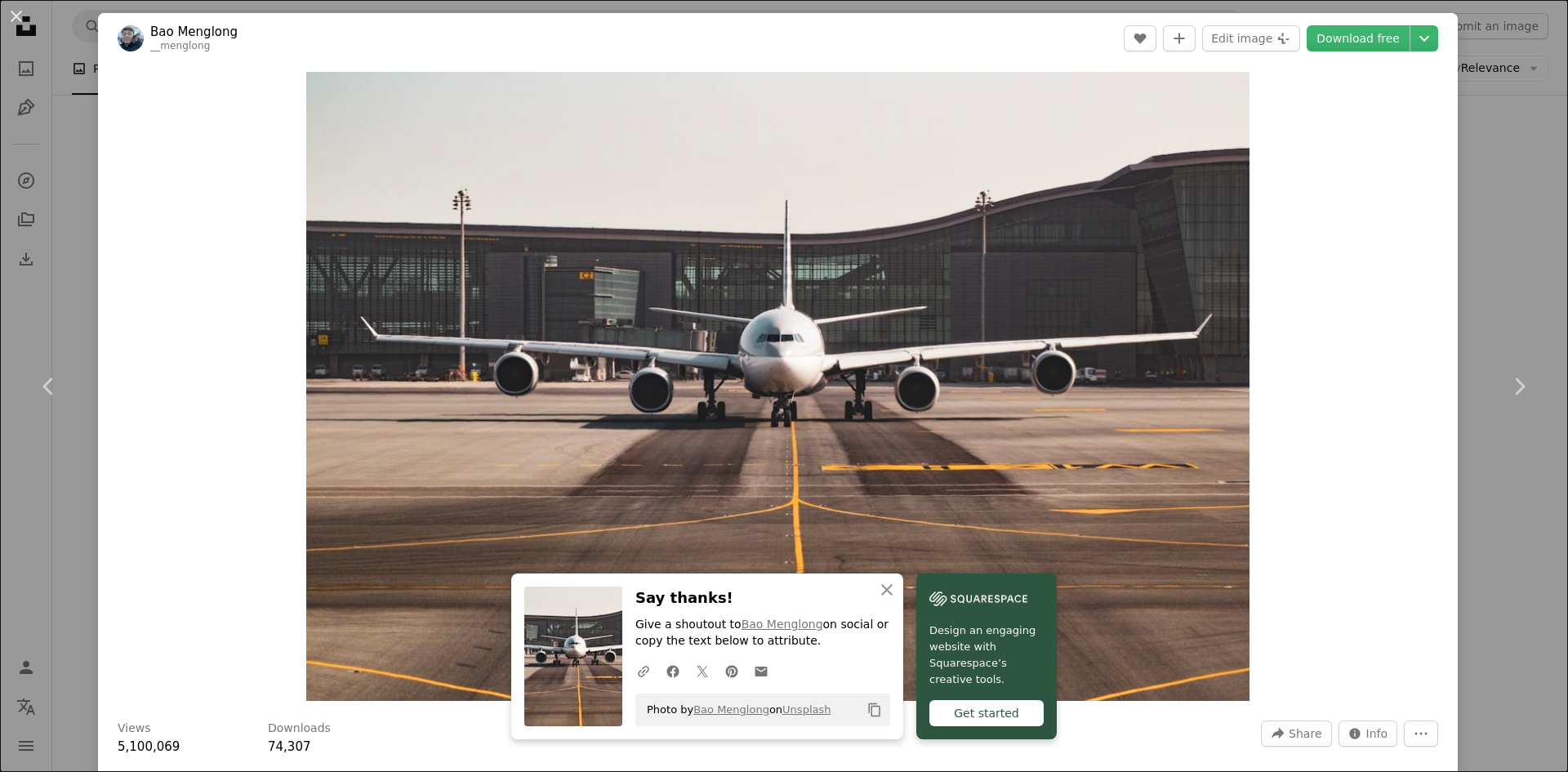
click at [1473, 131] on div "An X shape Chevron left Chevron right An X shape Close Say thanks! Give a shout…" at bounding box center [784, 386] width 1568 height 772
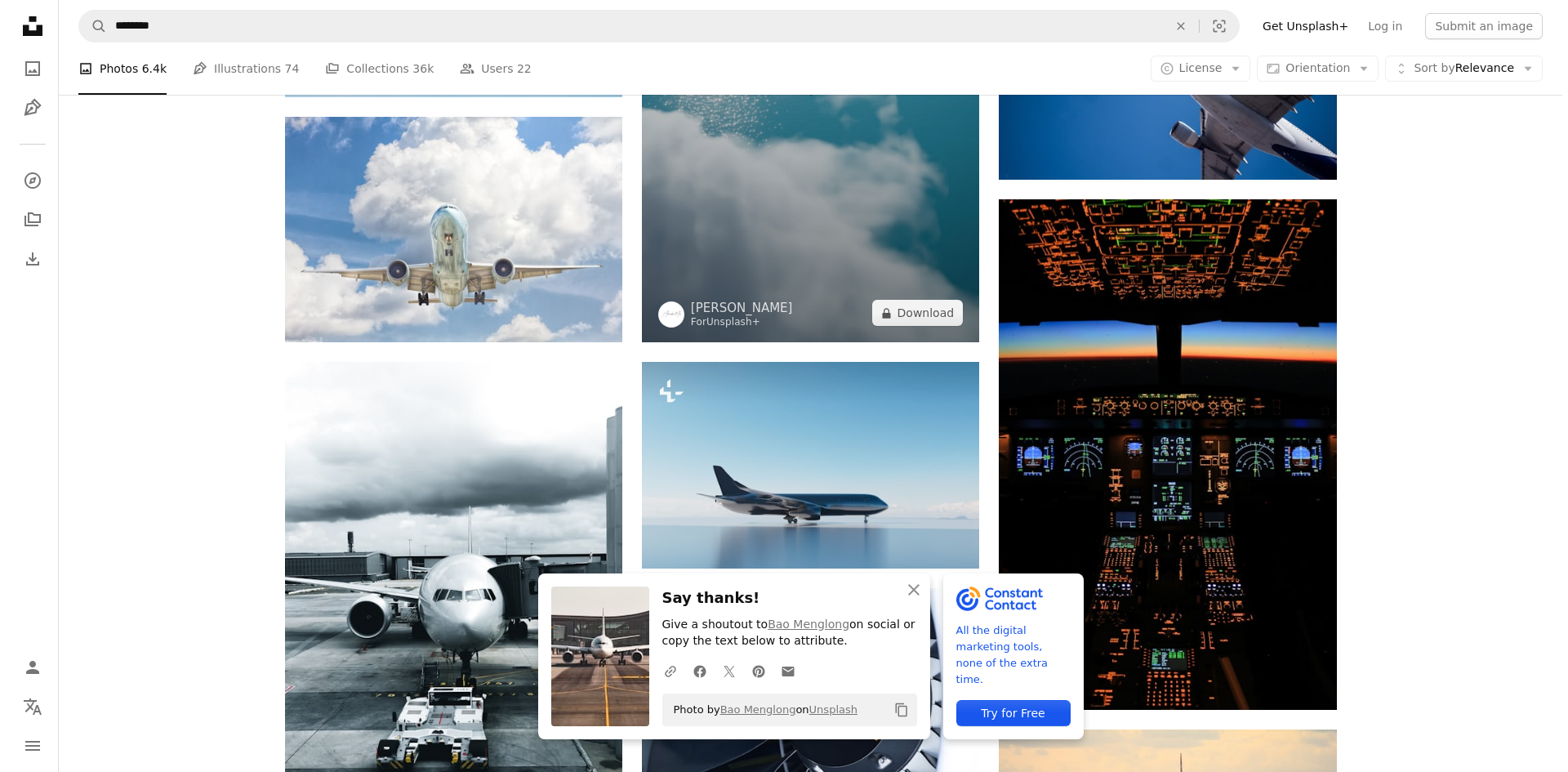
scroll to position [1099, 0]
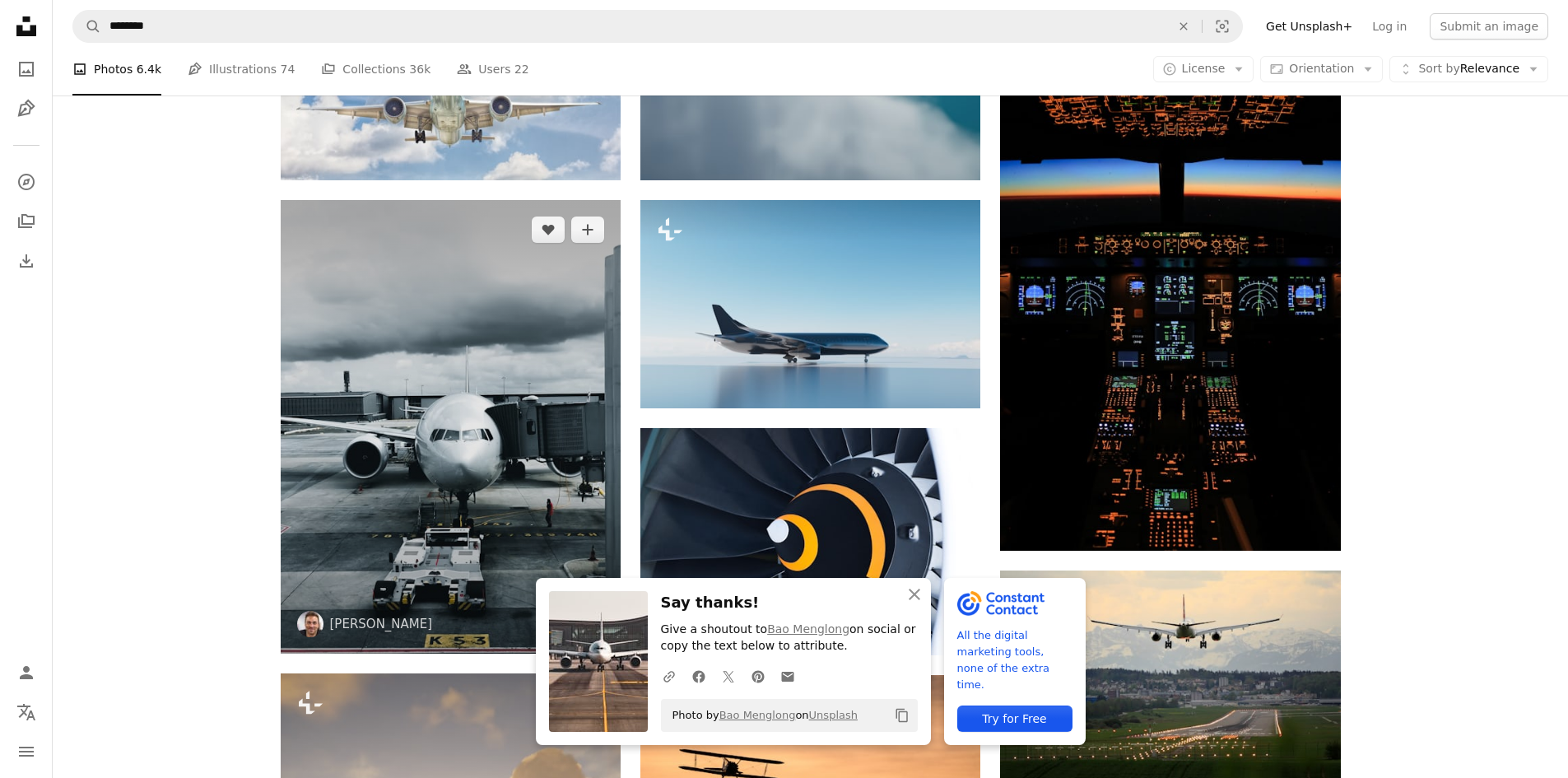
click at [468, 403] on img at bounding box center [451, 427] width 340 height 454
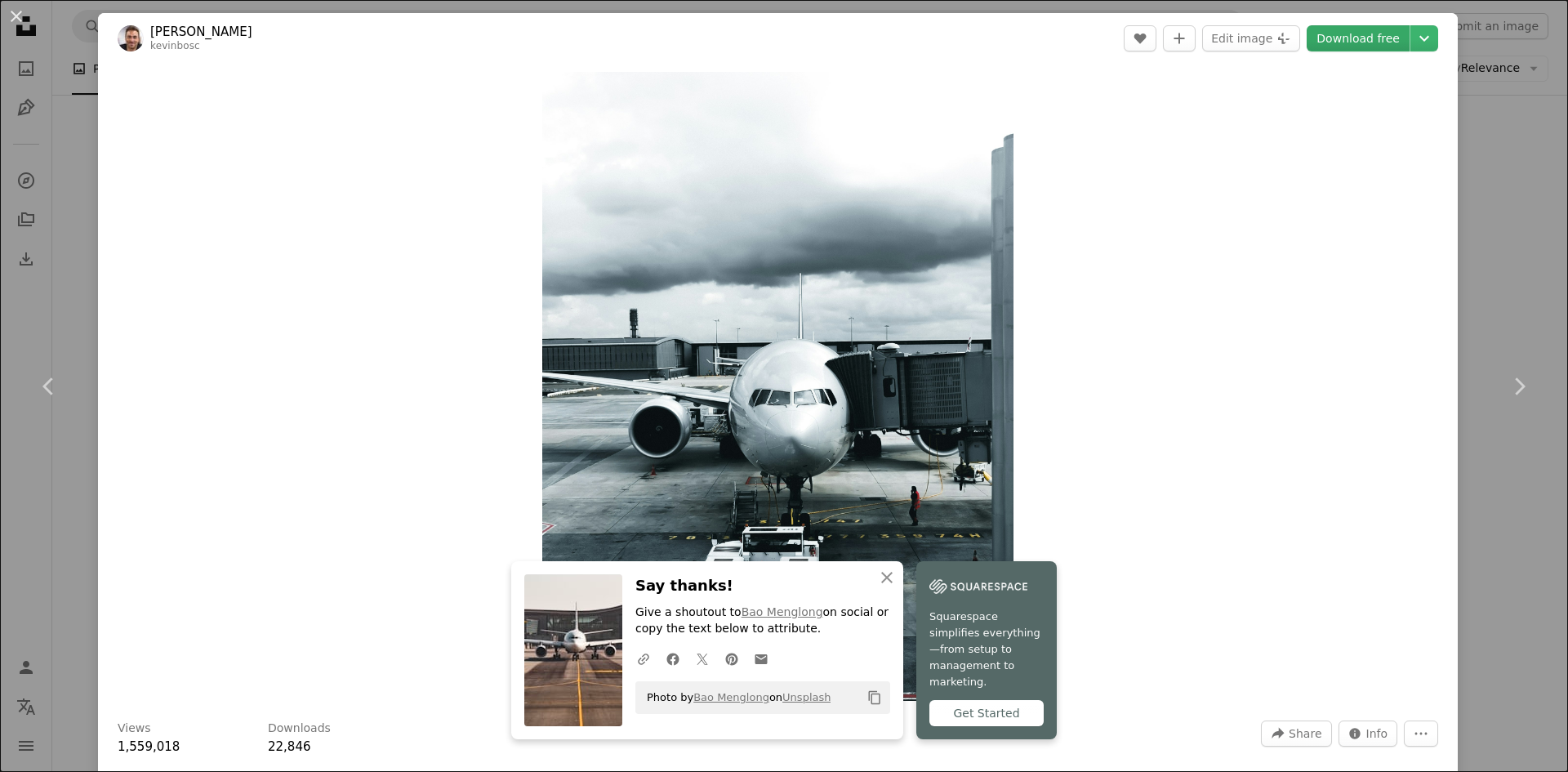
click at [1364, 38] on link "Download free" at bounding box center [1359, 39] width 103 height 26
